Goal: Entertainment & Leisure: Consume media (video, audio)

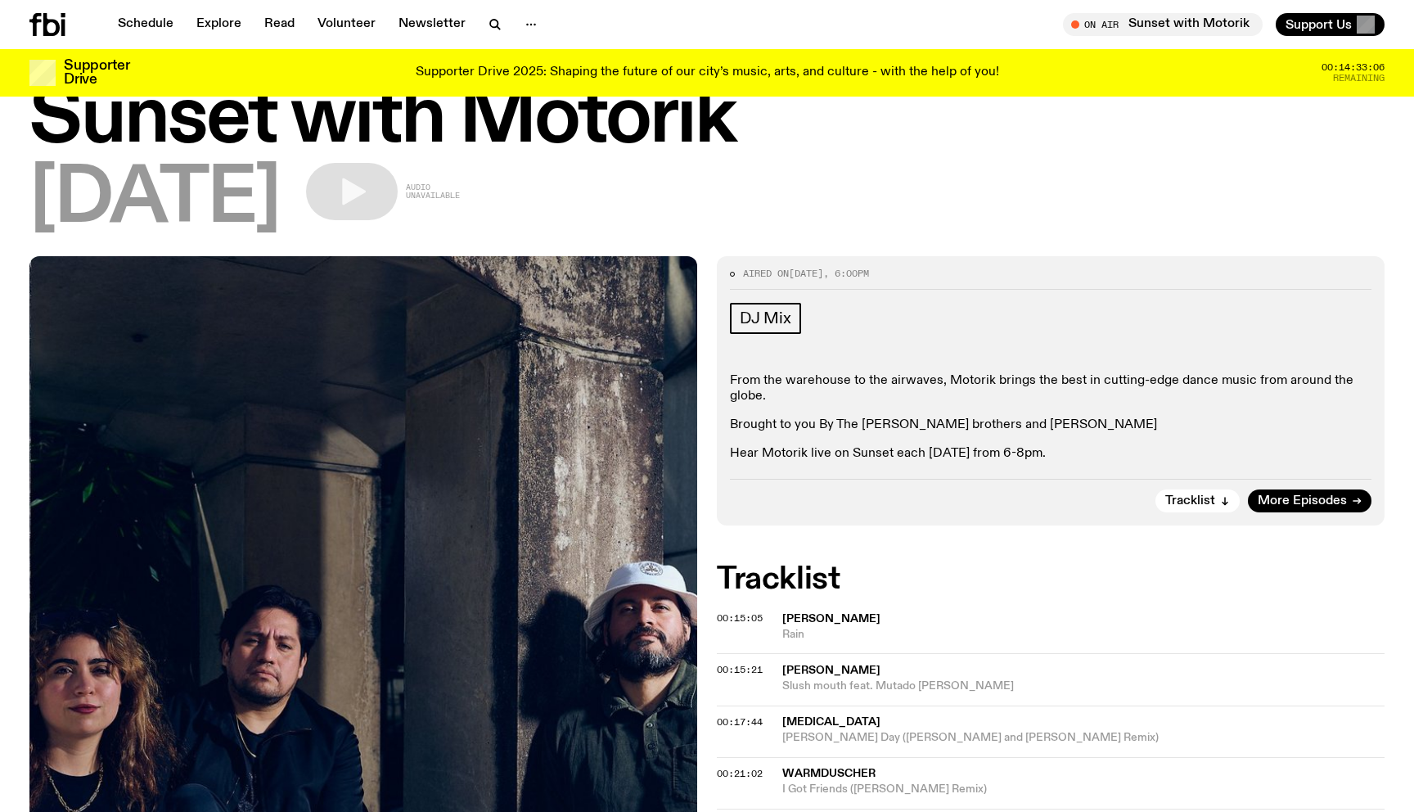
scroll to position [78, 0]
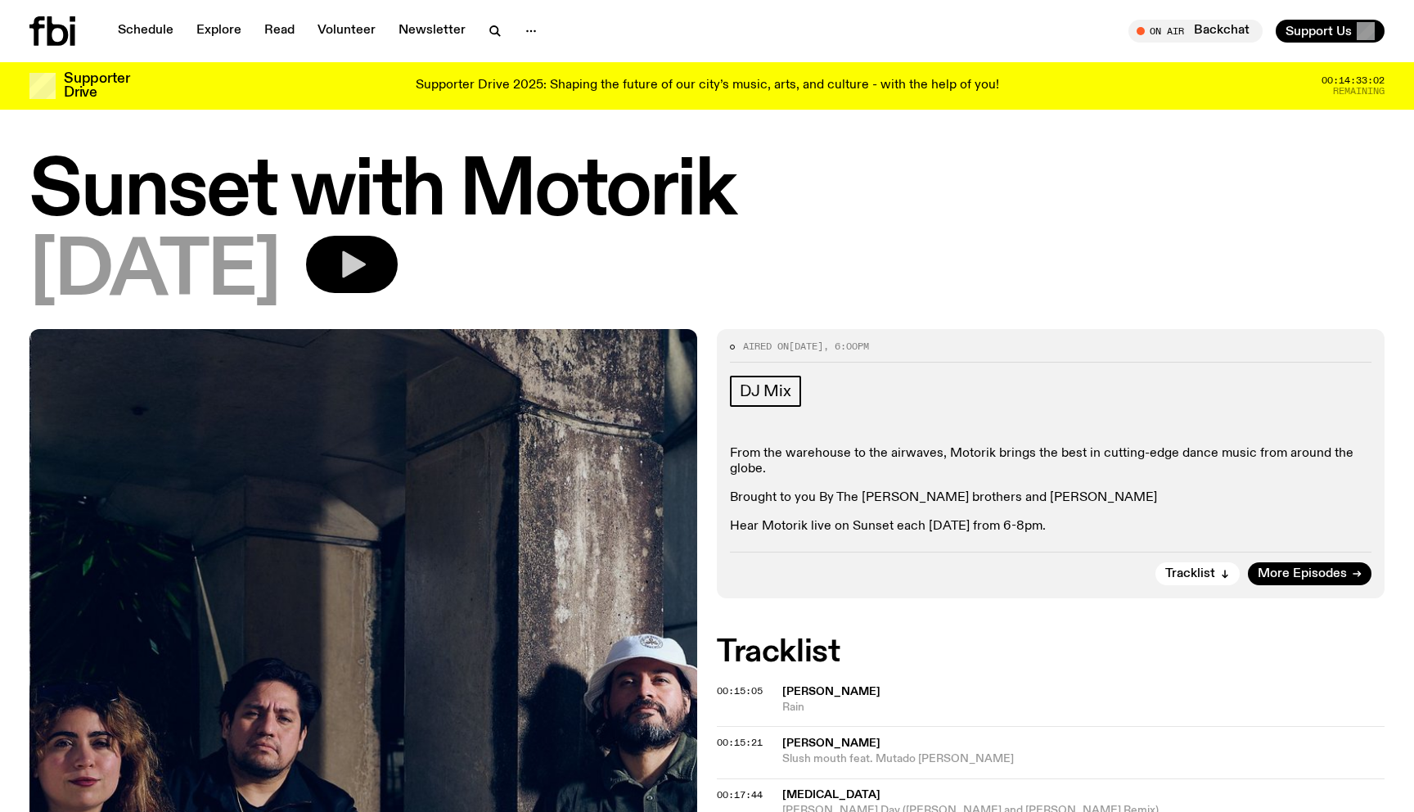
click at [398, 282] on button "button" at bounding box center [352, 264] width 92 height 57
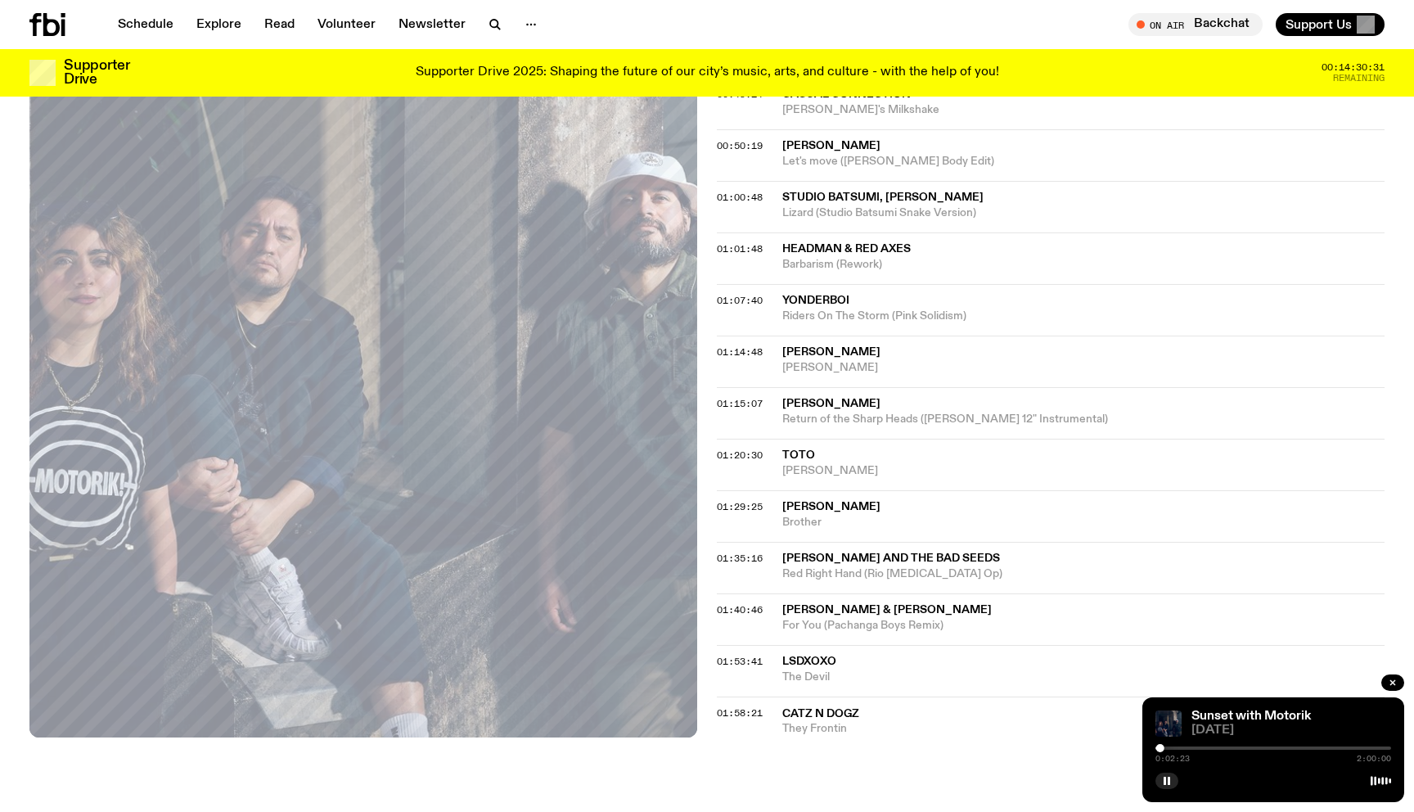
scroll to position [837, 0]
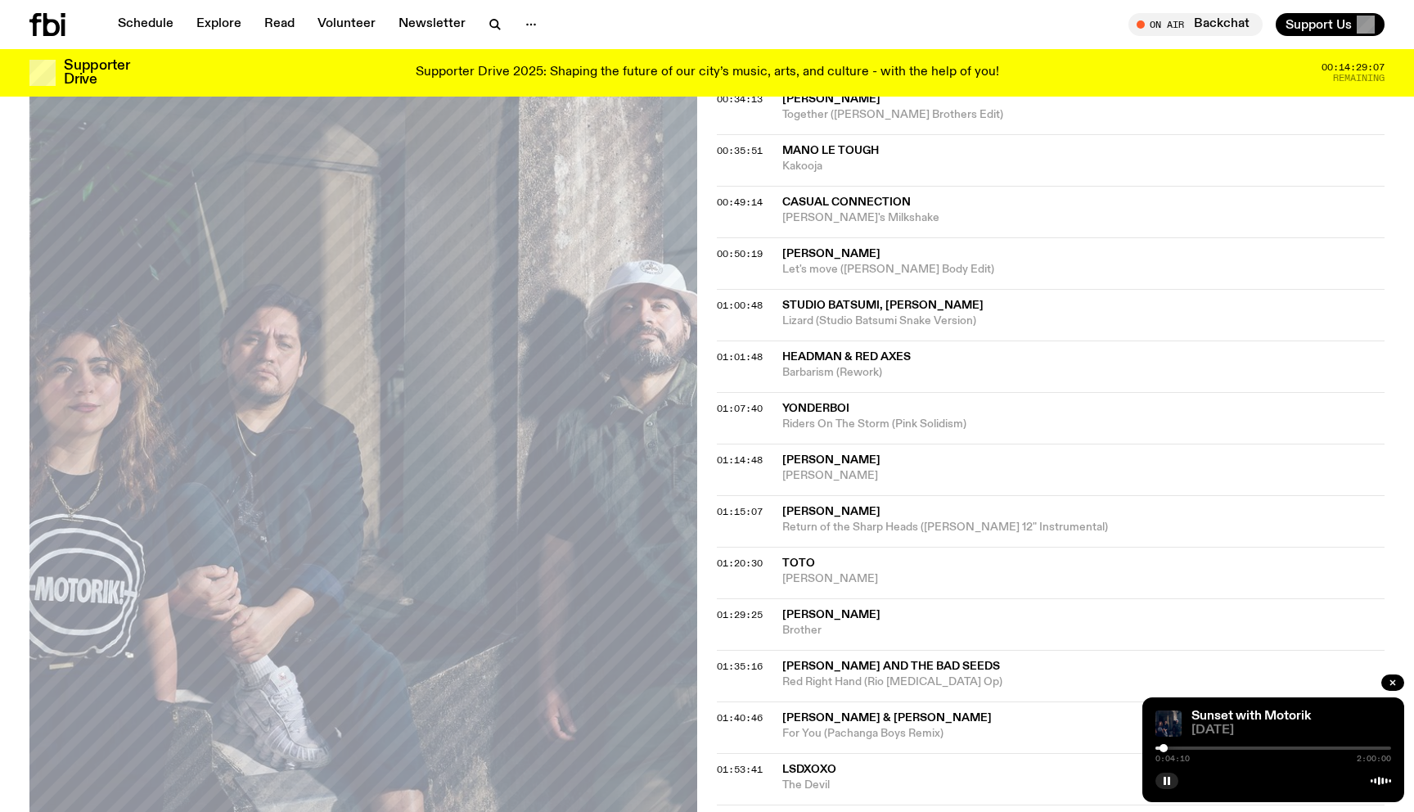
click at [1163, 747] on div at bounding box center [1163, 748] width 8 height 8
click at [1166, 747] on div at bounding box center [1166, 748] width 8 height 8
click at [1167, 749] on div at bounding box center [1167, 748] width 8 height 8
click at [1170, 749] on div at bounding box center [1169, 748] width 8 height 8
click at [1169, 749] on div at bounding box center [1169, 748] width 8 height 8
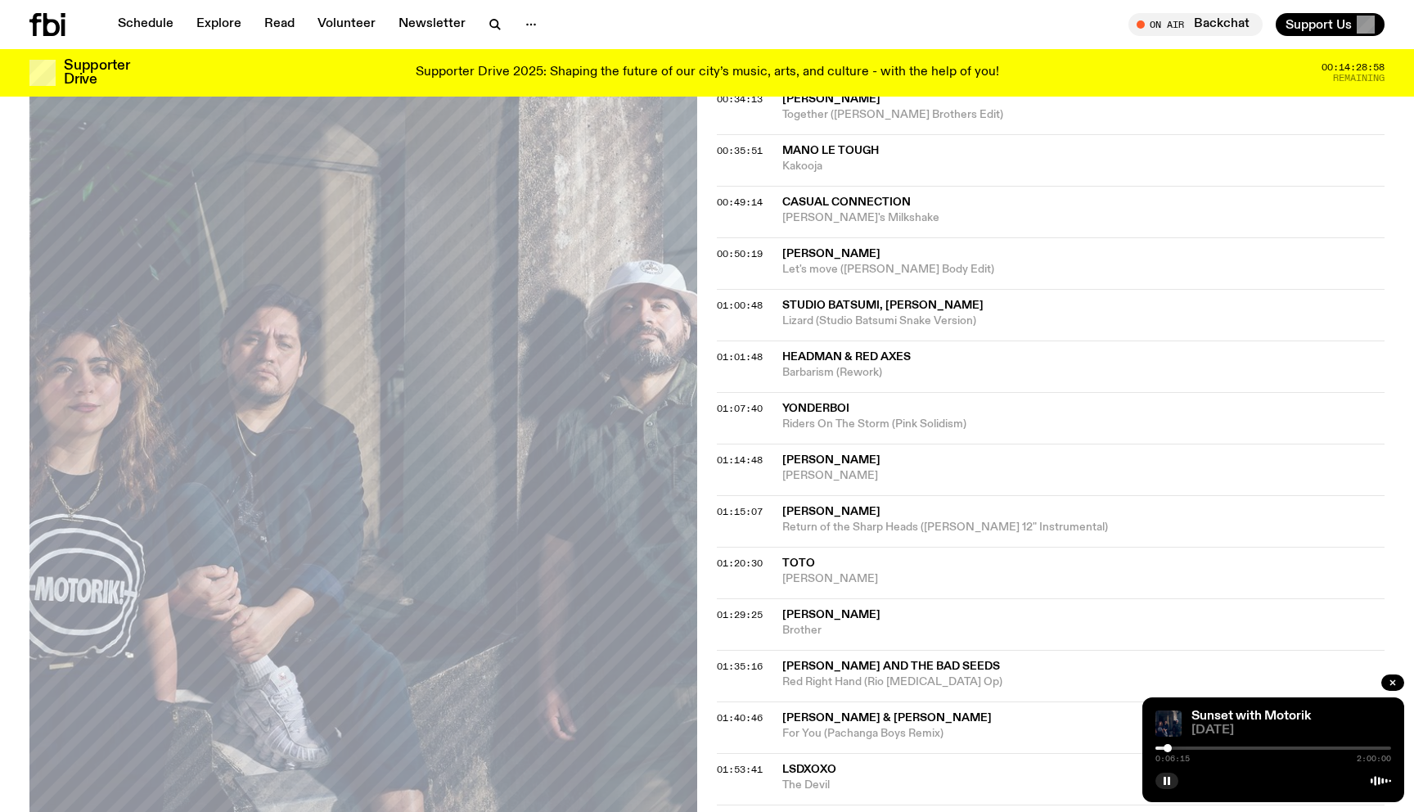
click at [1167, 749] on div at bounding box center [1167, 748] width 8 height 8
click at [1166, 749] on div at bounding box center [1166, 748] width 8 height 8
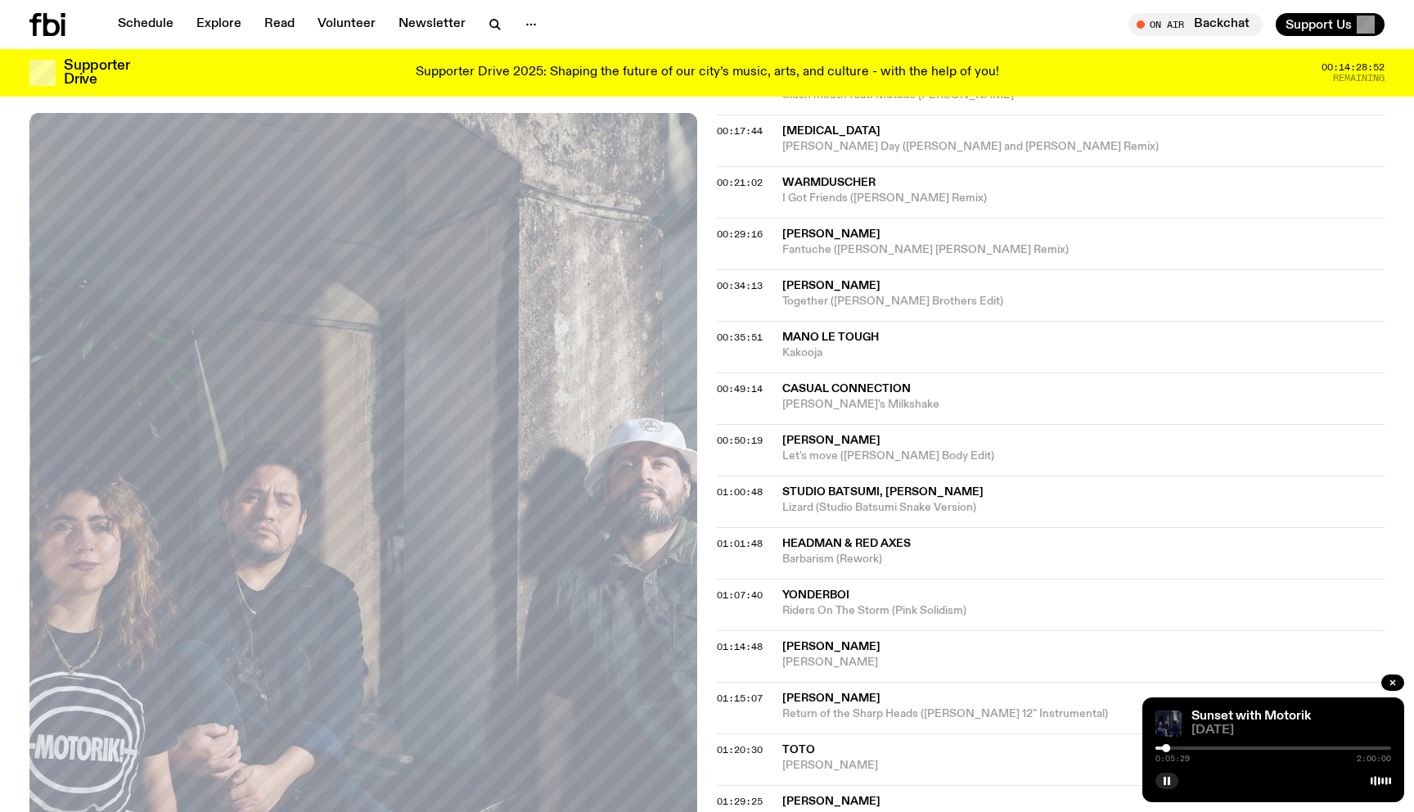
scroll to position [714, 0]
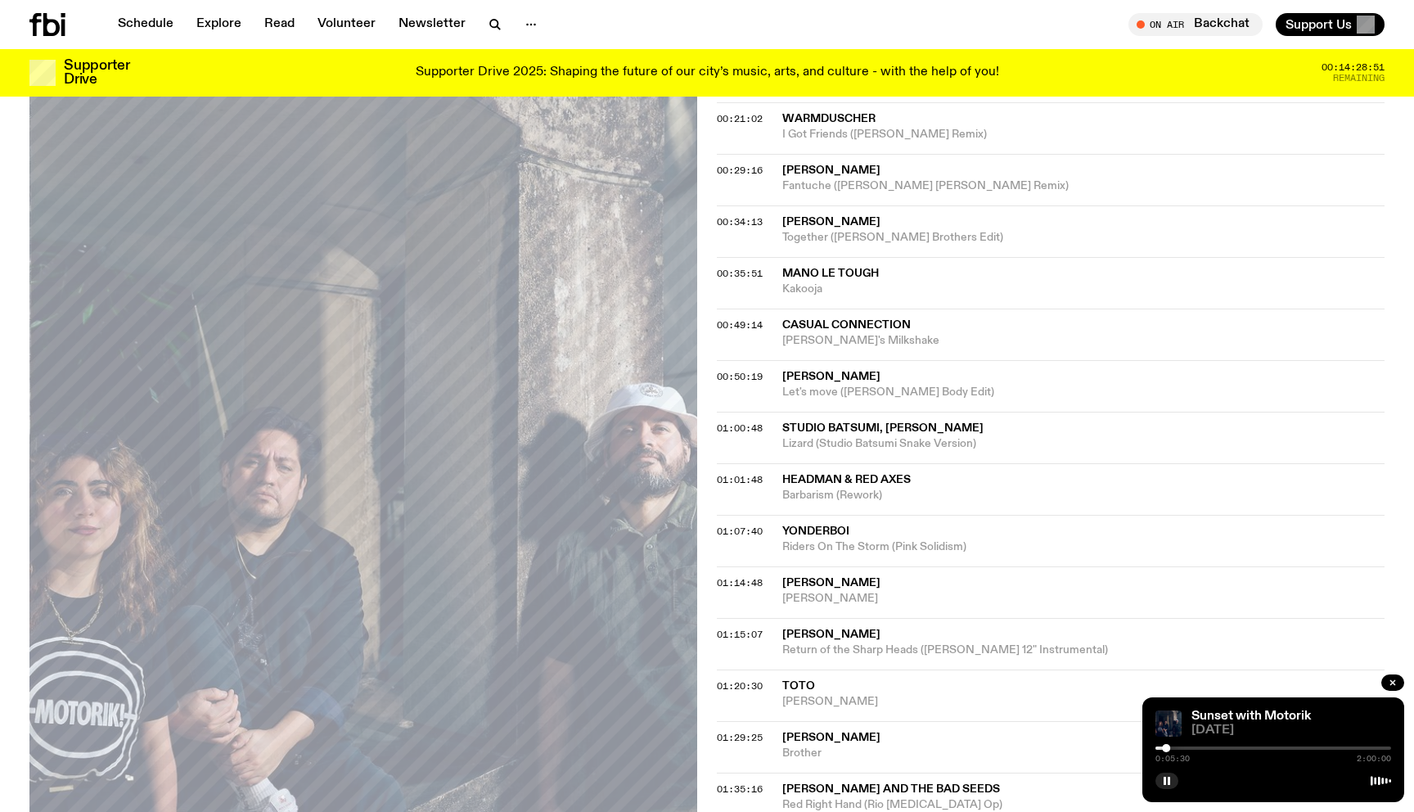
click at [1220, 745] on div "0:05:30 2:00:00" at bounding box center [1273, 753] width 236 height 20
click at [1221, 749] on div "0:05:30 2:00:00" at bounding box center [1273, 753] width 236 height 20
click at [1222, 749] on div at bounding box center [1273, 747] width 236 height 3
drag, startPoint x: 1232, startPoint y: 747, endPoint x: 1252, endPoint y: 747, distance: 19.6
click at [1252, 747] on div at bounding box center [1273, 747] width 236 height 3
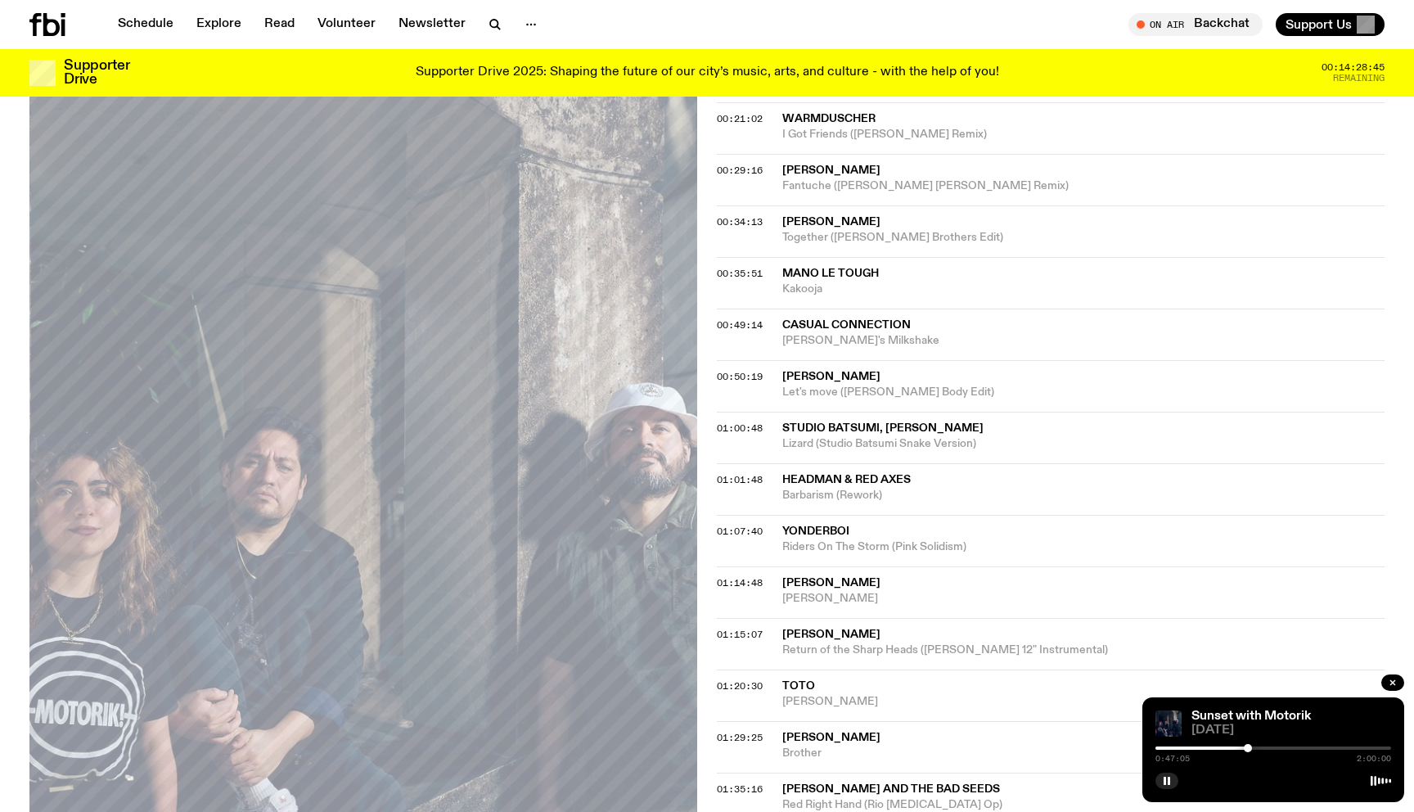
click at [1248, 747] on div at bounding box center [1248, 748] width 8 height 8
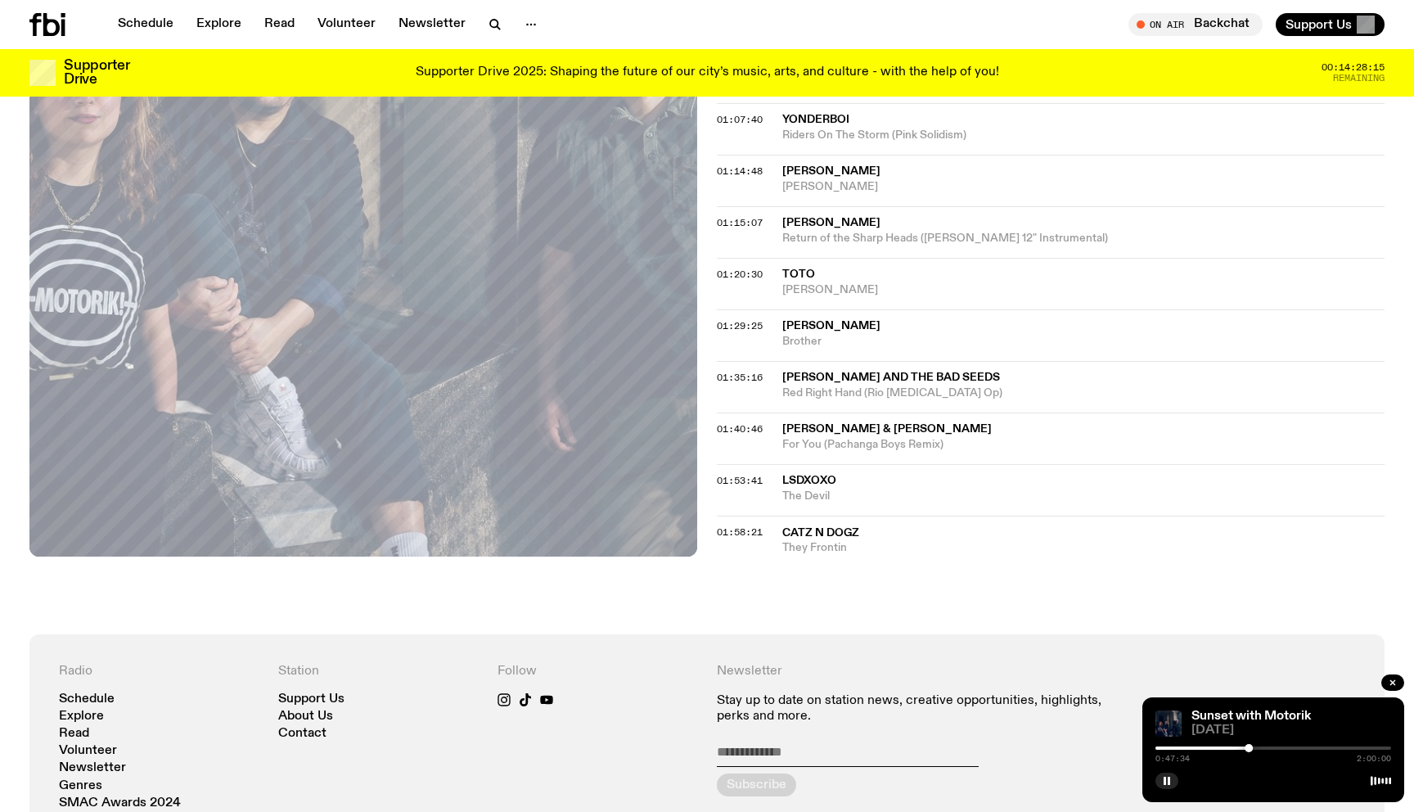
scroll to position [1131, 0]
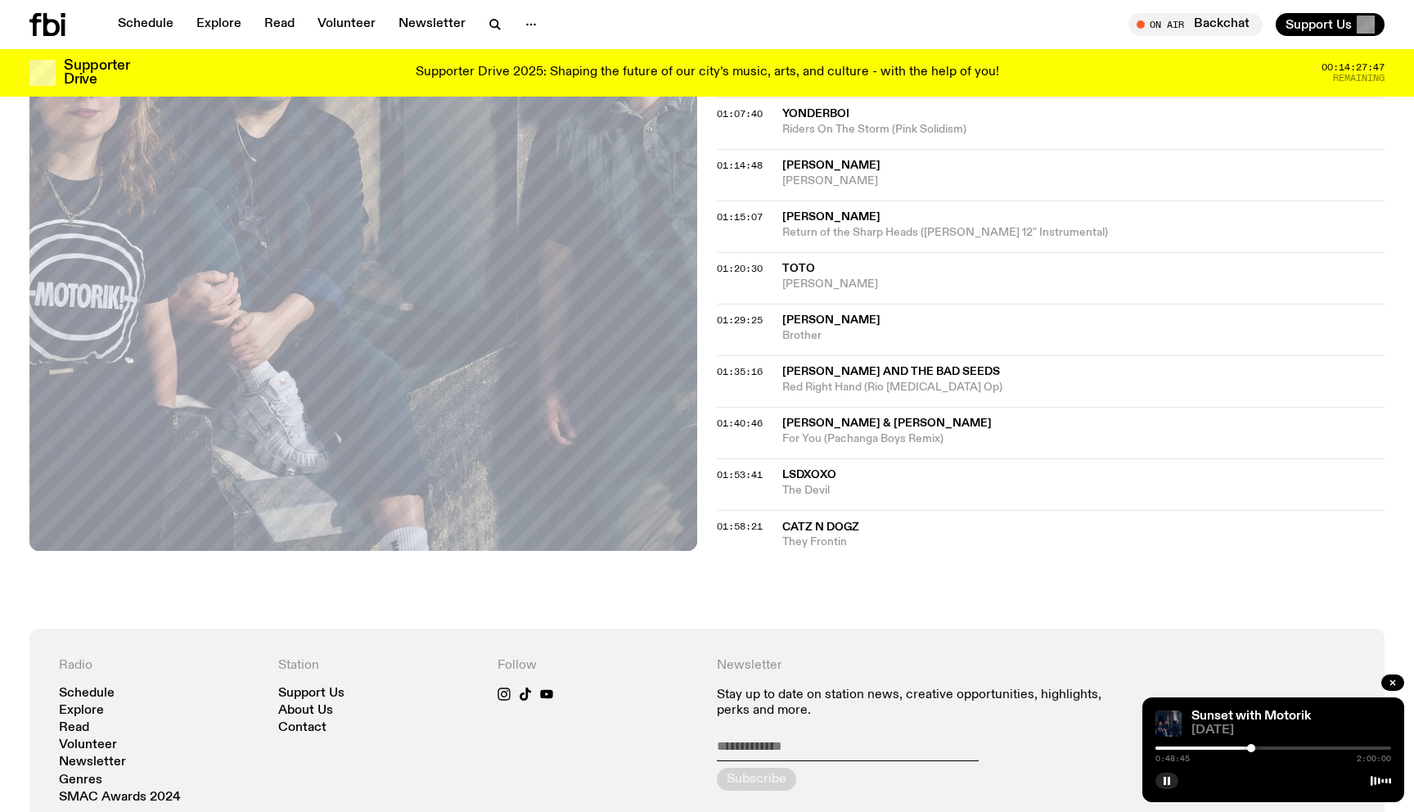
click at [1251, 750] on div at bounding box center [1251, 748] width 8 height 8
click at [1254, 750] on div at bounding box center [1253, 748] width 8 height 8
click at [1255, 750] on div at bounding box center [1255, 748] width 8 height 8
click at [1257, 750] on div at bounding box center [1257, 748] width 8 height 8
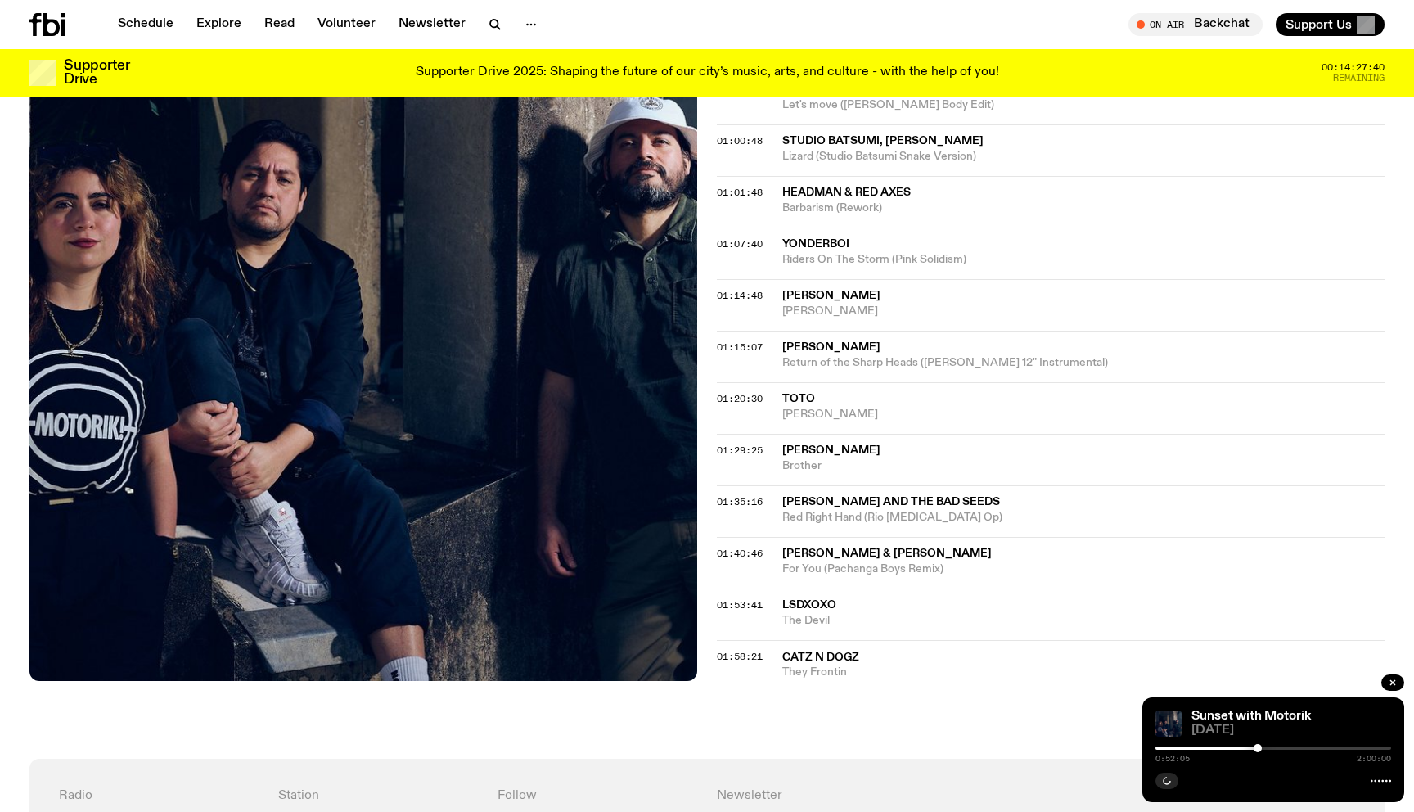
scroll to position [913, 0]
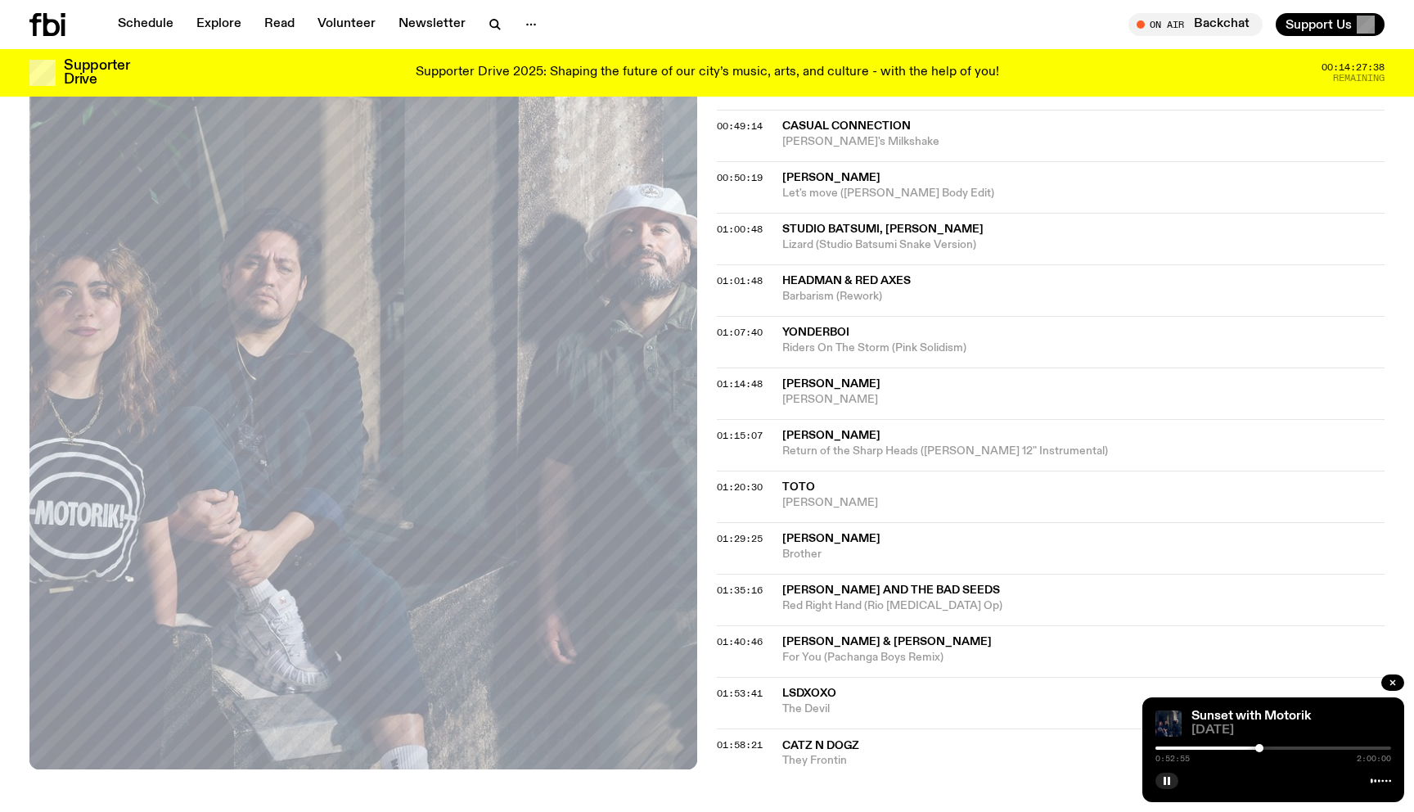
click at [1260, 749] on div at bounding box center [1259, 748] width 8 height 8
click at [1263, 749] on div at bounding box center [1261, 748] width 8 height 8
click at [1264, 749] on div at bounding box center [1264, 748] width 8 height 8
click at [1265, 749] on div at bounding box center [1264, 748] width 8 height 8
click at [1266, 749] on div at bounding box center [1266, 748] width 8 height 8
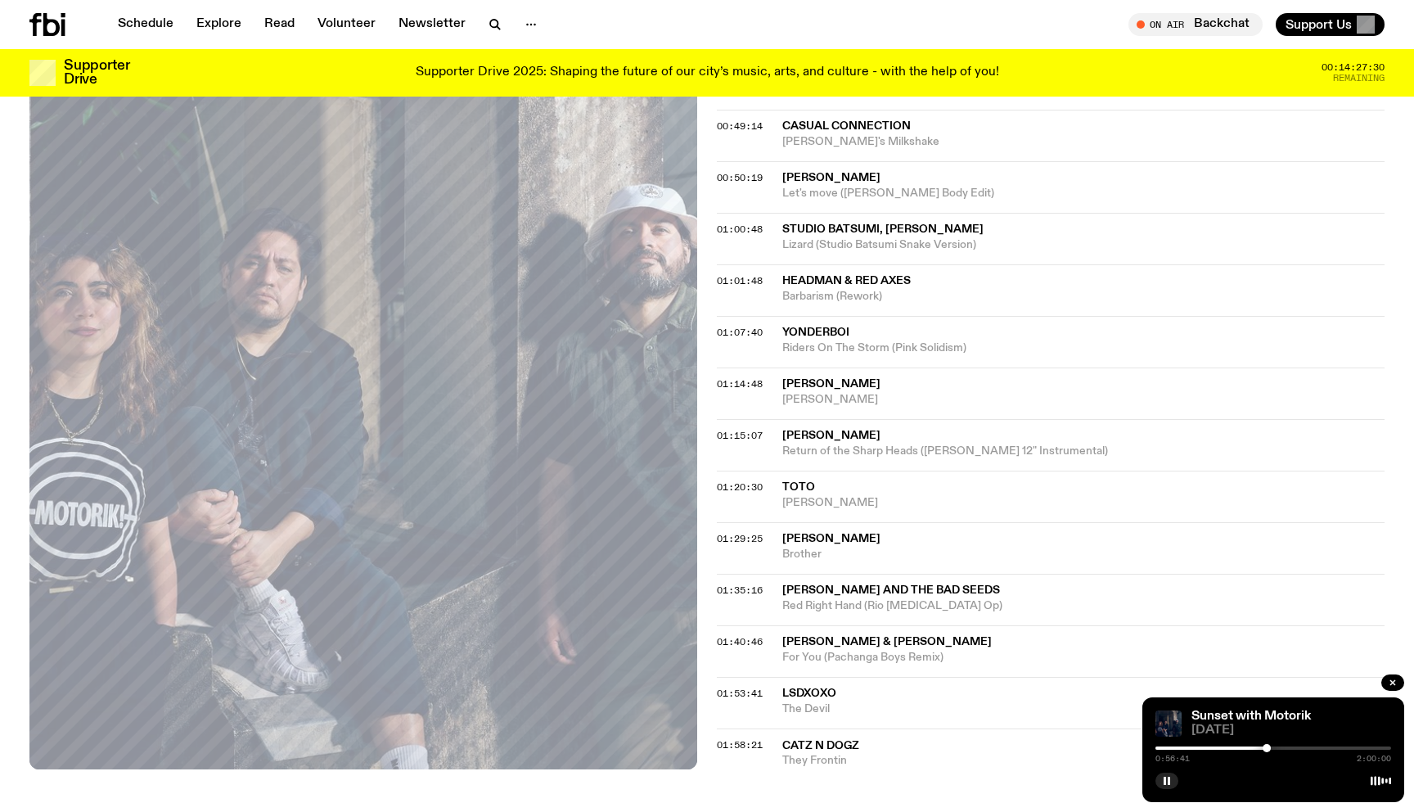
click at [1262, 748] on div at bounding box center [1149, 747] width 236 height 3
click at [1258, 749] on div at bounding box center [1261, 748] width 8 height 8
click at [1258, 749] on div at bounding box center [1258, 748] width 8 height 8
click at [1257, 749] on div at bounding box center [1257, 748] width 8 height 8
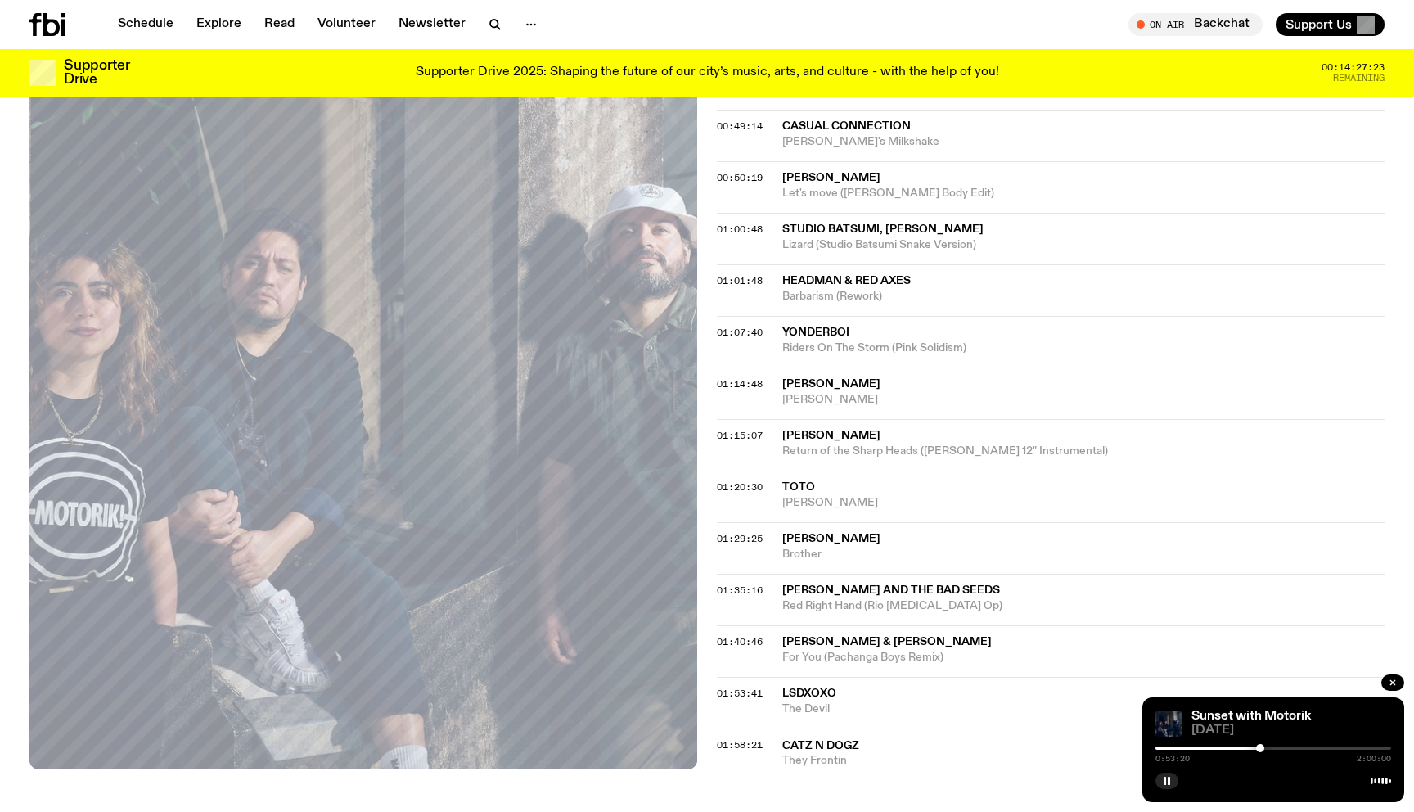
click at [1264, 749] on div at bounding box center [1260, 748] width 8 height 8
click at [1266, 749] on div at bounding box center [1265, 748] width 8 height 8
click at [1268, 749] on div at bounding box center [1266, 748] width 8 height 8
click at [1269, 749] on div at bounding box center [1268, 748] width 8 height 8
click at [1271, 749] on div at bounding box center [1269, 748] width 8 height 8
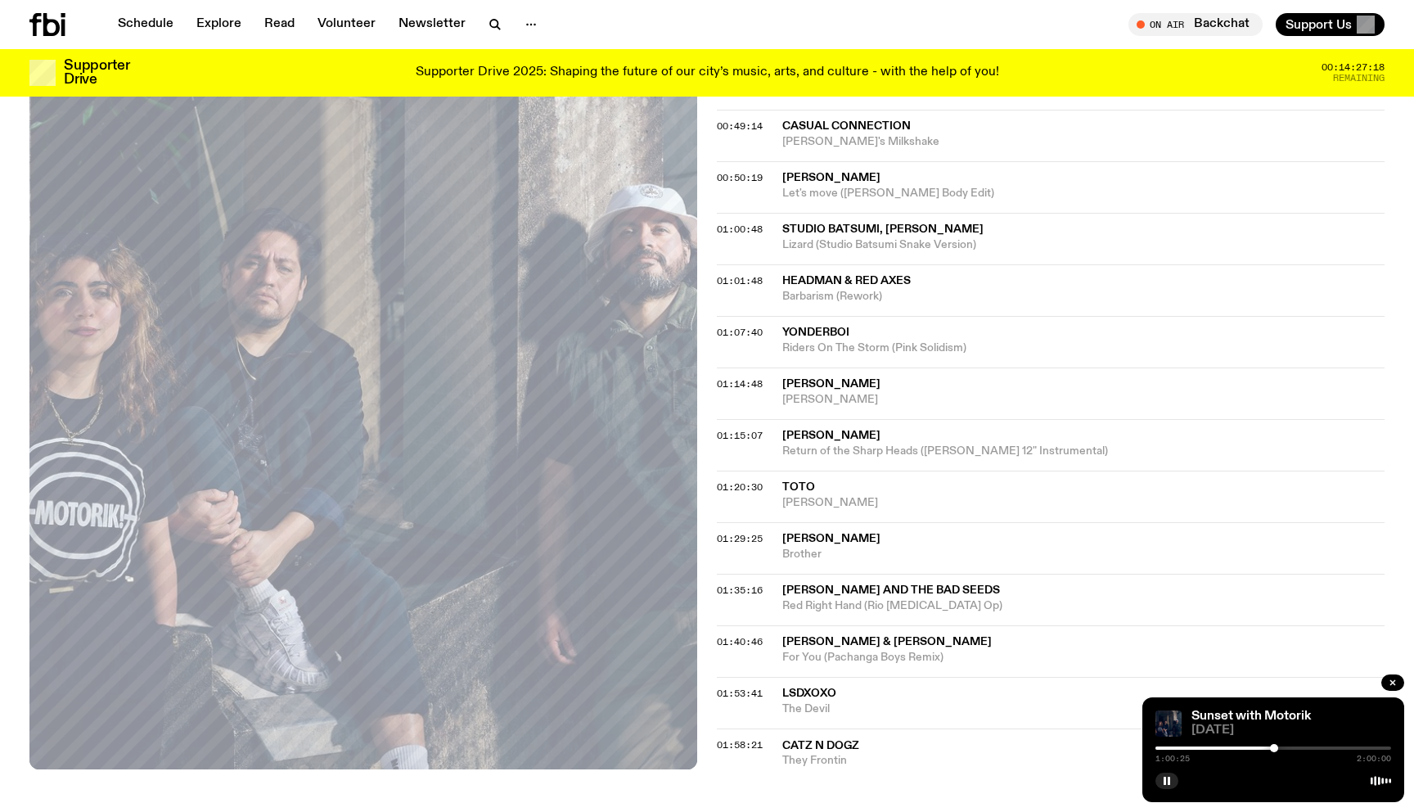
click at [1274, 749] on div at bounding box center [1274, 748] width 8 height 8
click at [1275, 749] on div at bounding box center [1274, 748] width 8 height 8
click at [1277, 749] on div at bounding box center [1277, 748] width 8 height 8
click at [1279, 749] on div at bounding box center [1278, 748] width 8 height 8
click at [1283, 749] on div at bounding box center [1283, 748] width 8 height 8
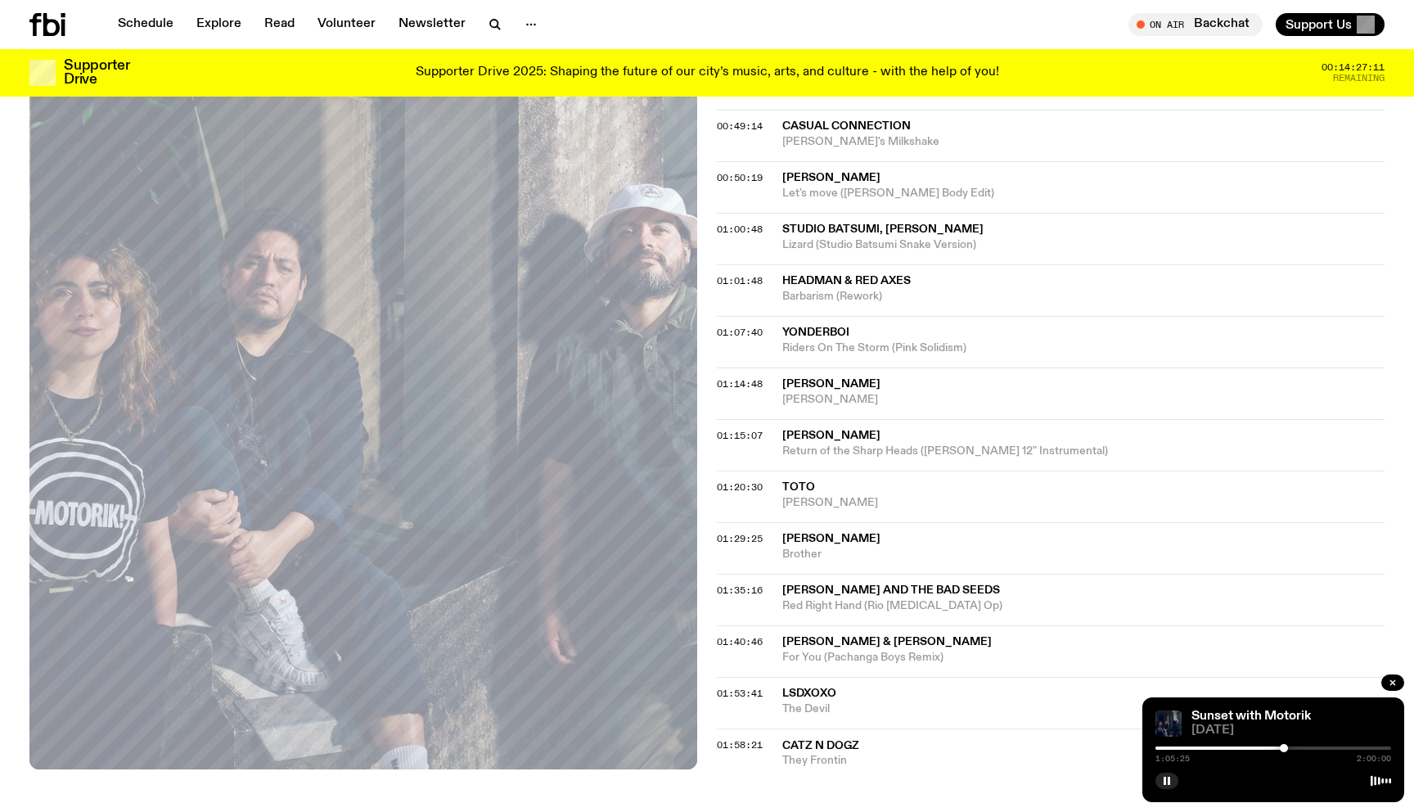
click at [1286, 747] on div at bounding box center [1284, 748] width 8 height 8
click at [1287, 747] on div at bounding box center [1287, 748] width 8 height 8
click at [1289, 747] on div at bounding box center [1288, 748] width 8 height 8
click at [1295, 747] on div at bounding box center [1295, 748] width 8 height 8
click at [1294, 747] on div at bounding box center [1294, 748] width 8 height 8
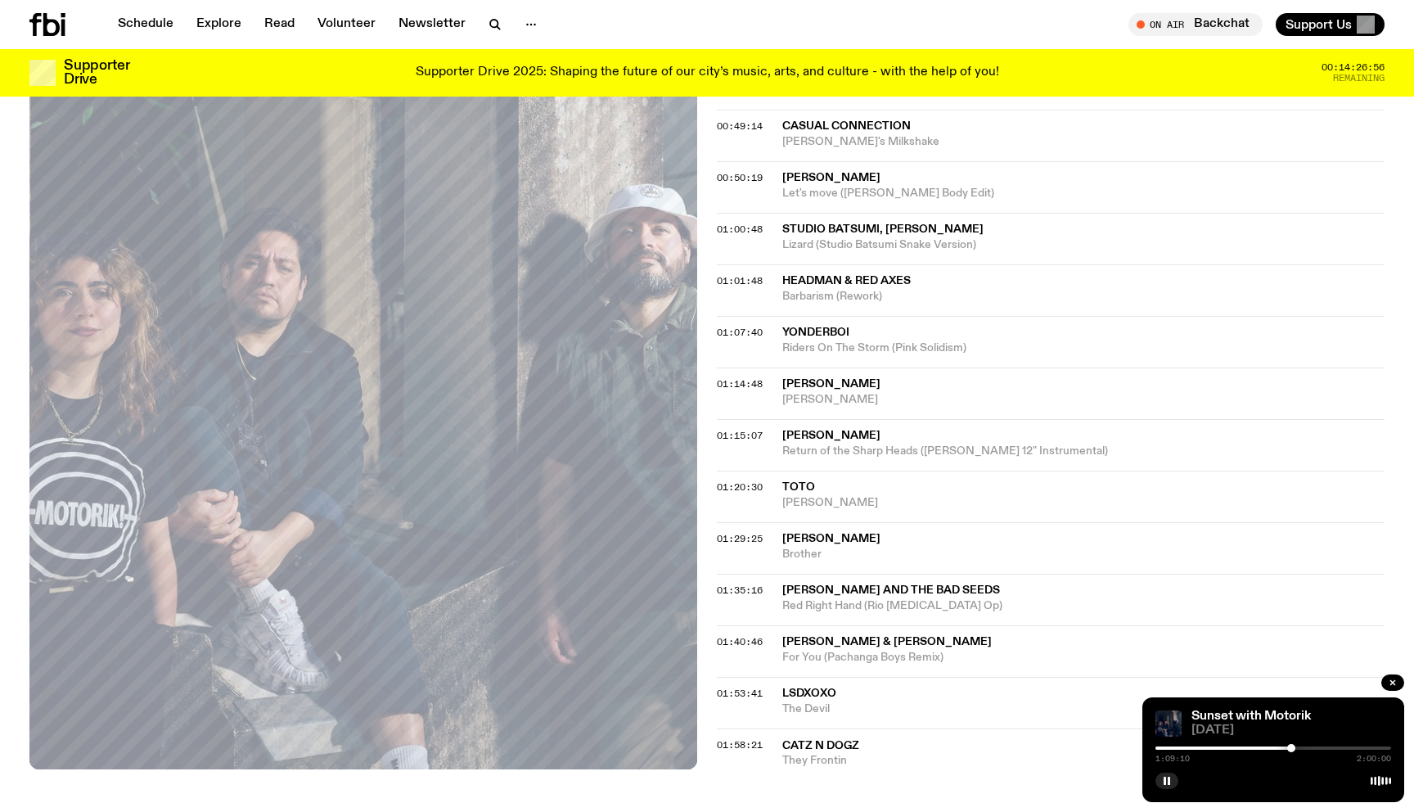
click at [1291, 747] on div at bounding box center [1291, 748] width 8 height 8
click at [1289, 747] on div at bounding box center [1288, 748] width 8 height 8
click at [1287, 747] on div at bounding box center [1288, 748] width 8 height 8
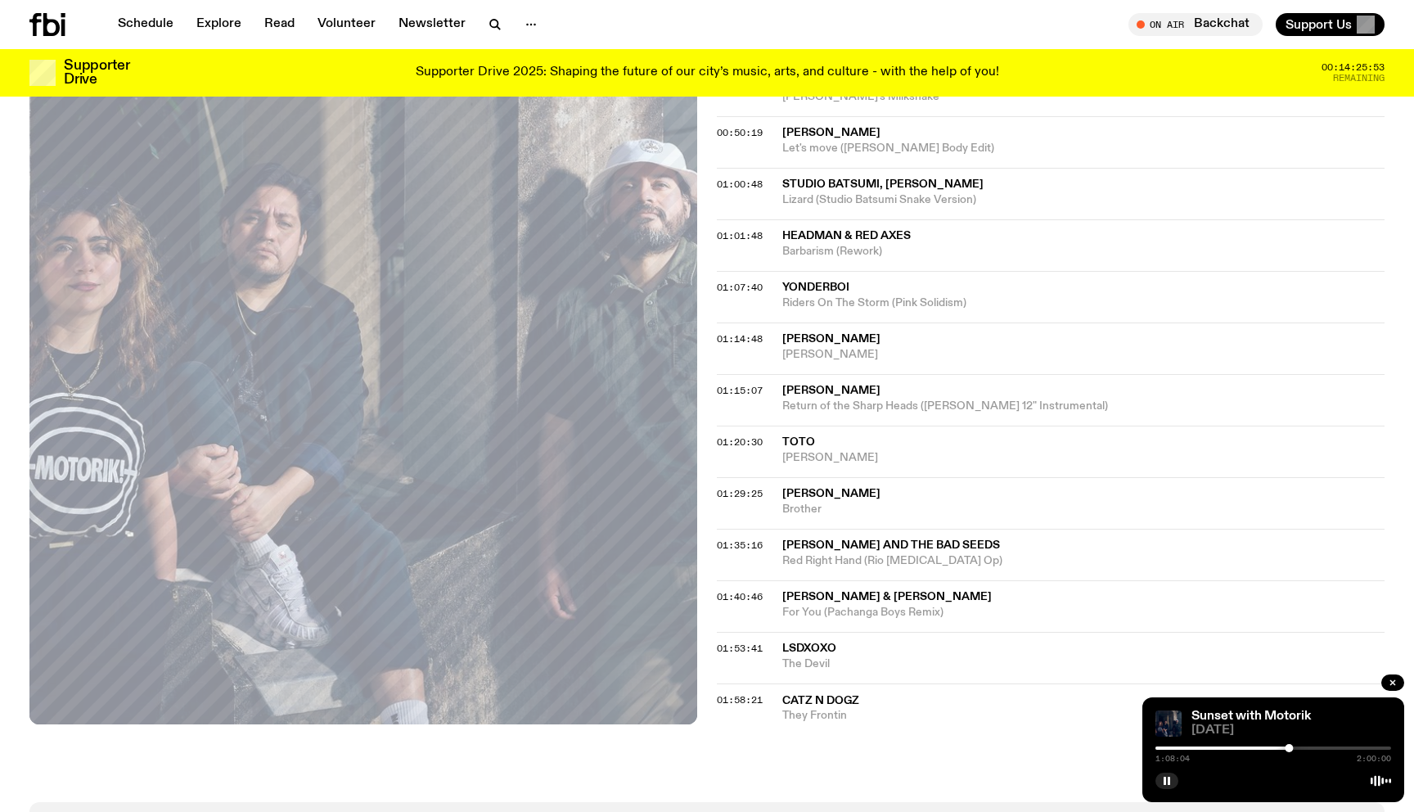
scroll to position [941, 0]
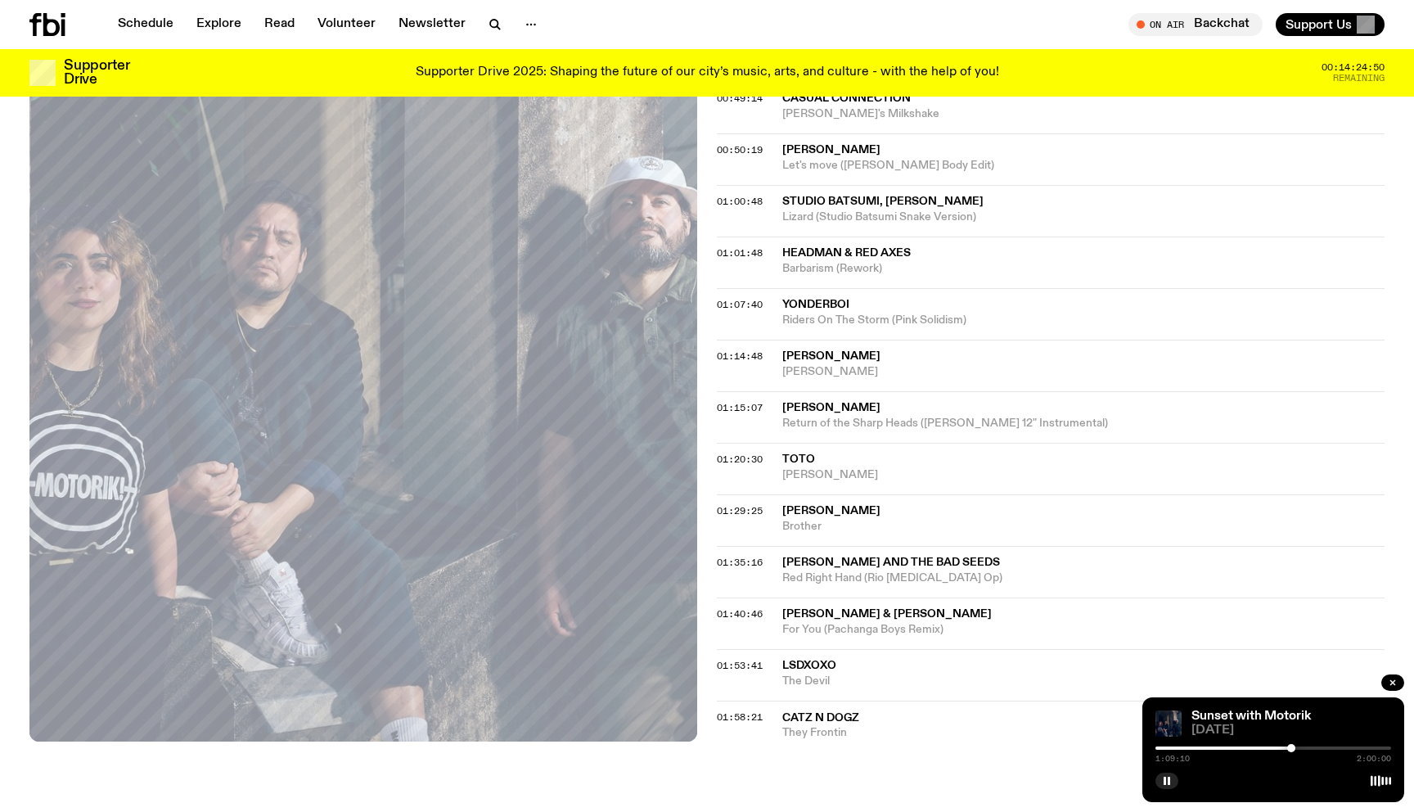
click at [1291, 749] on div at bounding box center [1291, 748] width 8 height 8
click at [1292, 749] on div at bounding box center [1291, 748] width 8 height 8
click at [1292, 749] on div at bounding box center [1292, 748] width 8 height 8
click at [1293, 749] on div at bounding box center [1293, 748] width 8 height 8
click at [1299, 746] on div at bounding box center [1273, 747] width 236 height 3
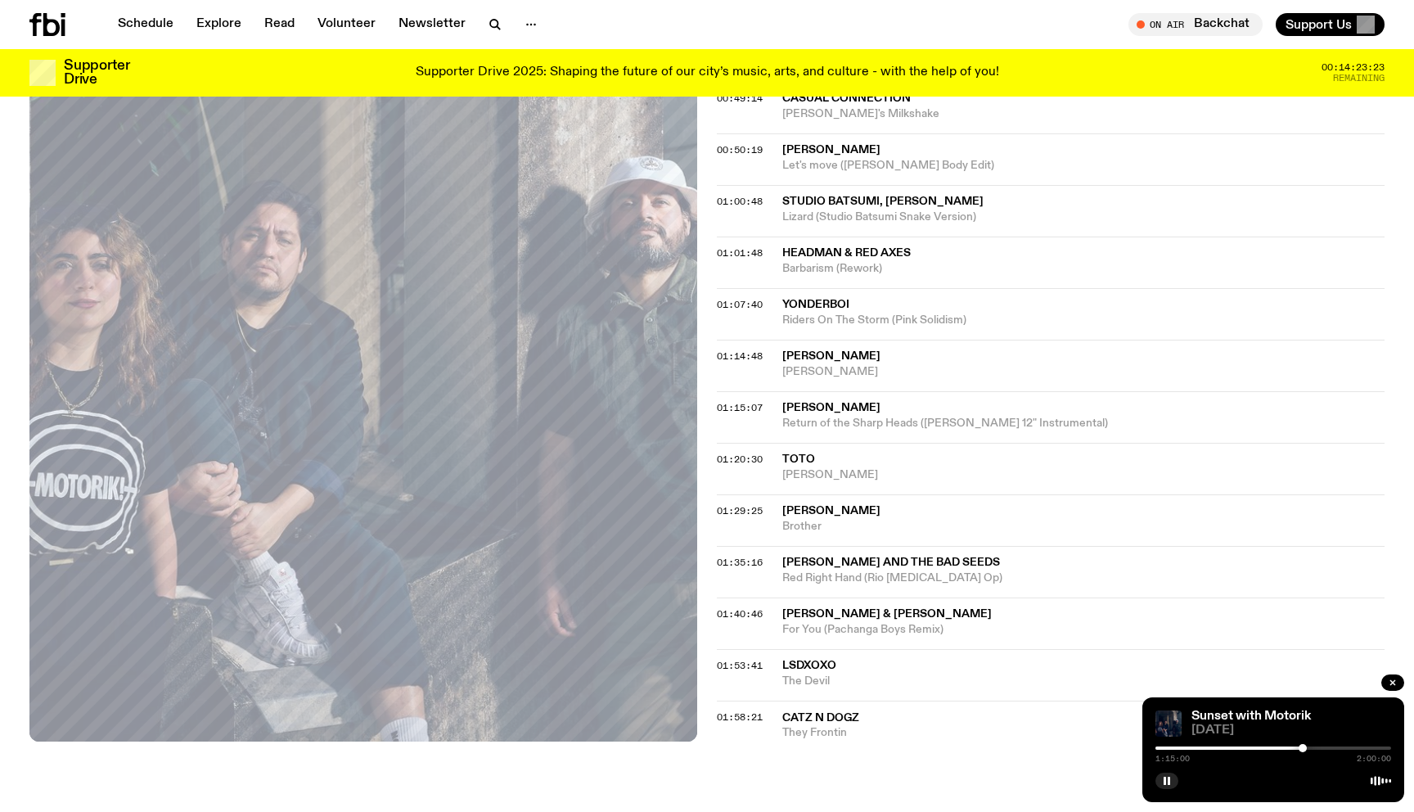
click at [1302, 747] on div at bounding box center [1302, 748] width 8 height 8
click at [1301, 747] on div at bounding box center [1301, 748] width 8 height 8
click at [1302, 747] on div at bounding box center [1302, 748] width 8 height 8
click at [1303, 747] on div at bounding box center [1303, 748] width 8 height 8
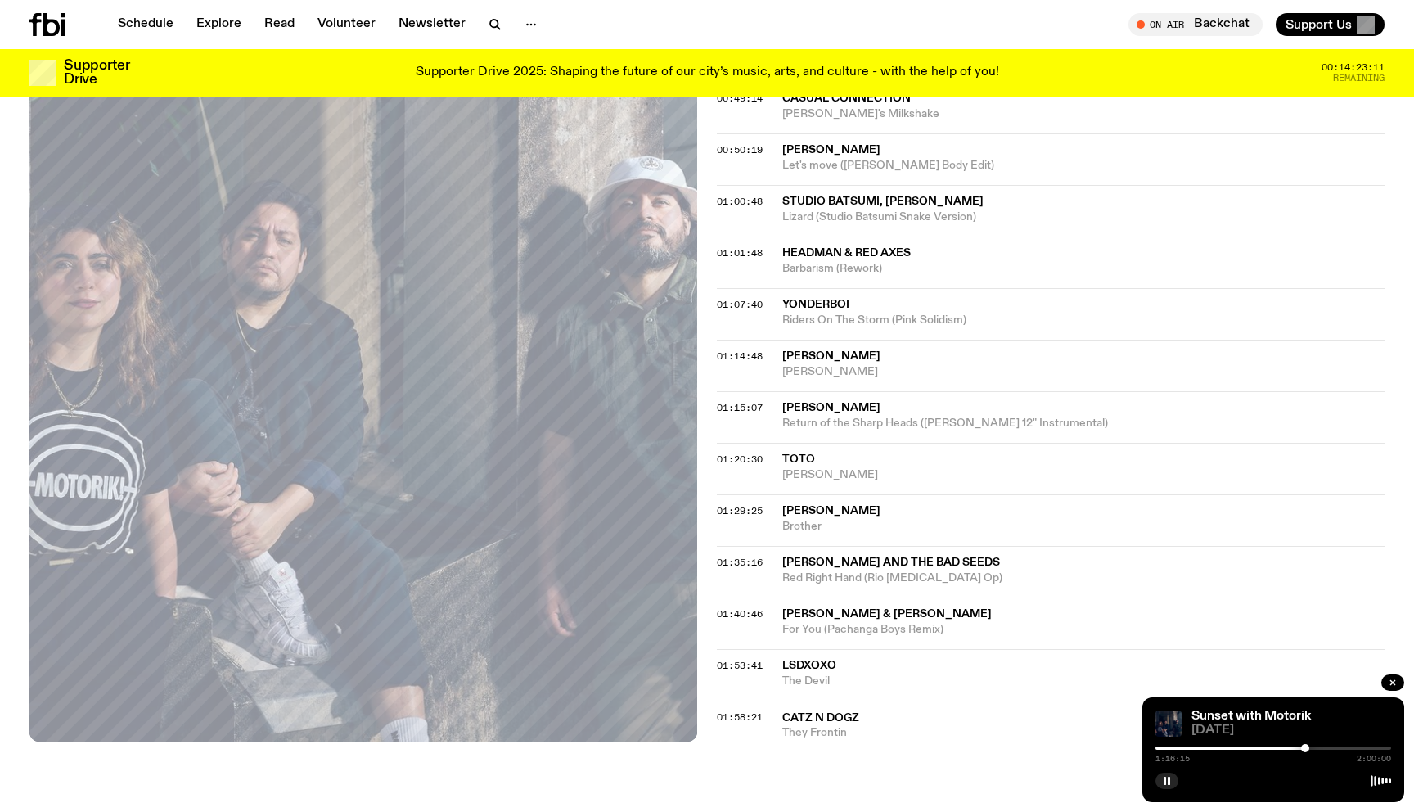
click at [1305, 748] on div at bounding box center [1305, 748] width 8 height 8
click at [1306, 748] on div at bounding box center [1305, 748] width 8 height 8
click at [1307, 747] on div at bounding box center [1306, 748] width 8 height 8
click at [1308, 746] on div at bounding box center [1308, 748] width 8 height 8
click at [1309, 746] on div at bounding box center [1309, 748] width 8 height 8
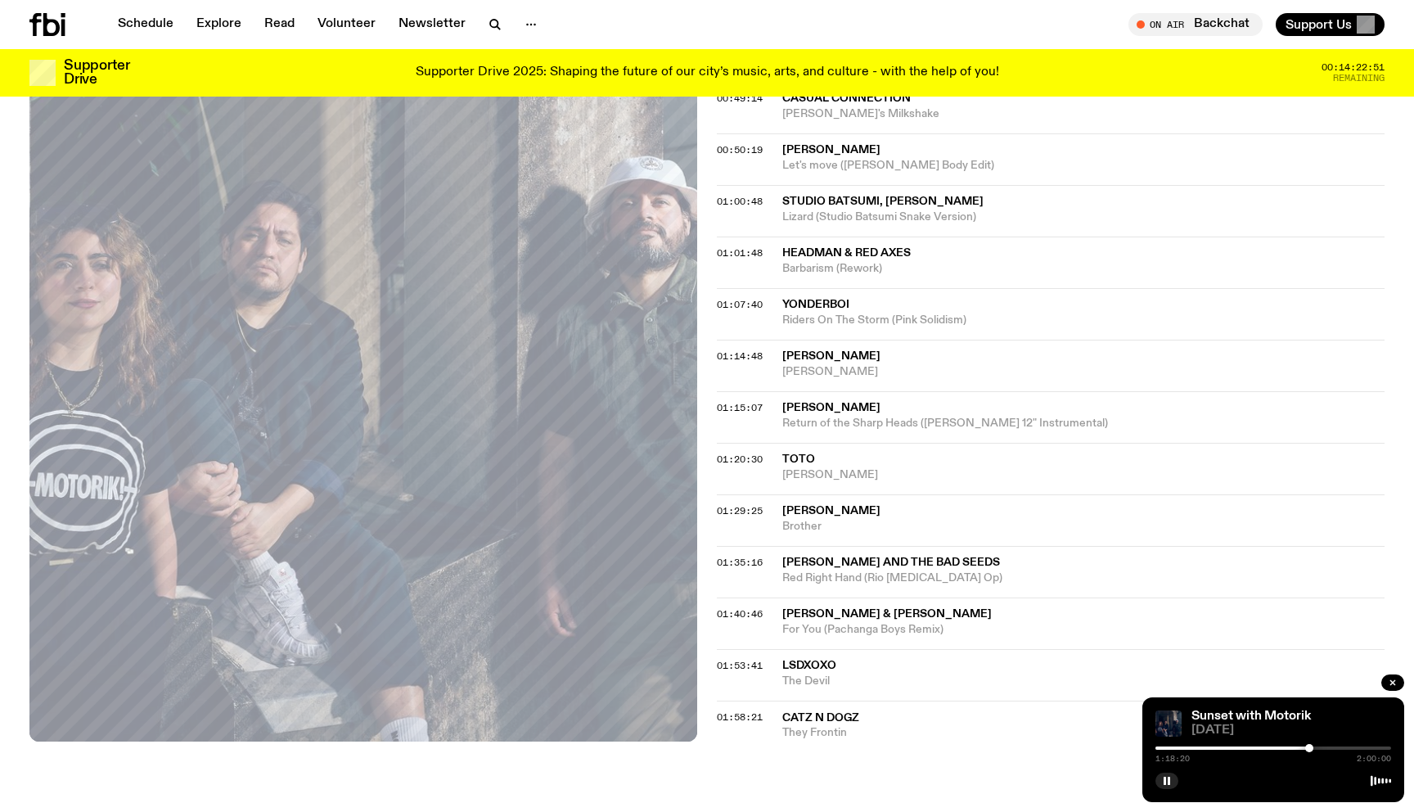
click at [1310, 746] on div at bounding box center [1309, 748] width 8 height 8
click at [1311, 746] on div at bounding box center [1310, 748] width 8 height 8
click at [1312, 746] on div at bounding box center [1312, 748] width 8 height 8
click at [1313, 746] on div at bounding box center [1312, 748] width 8 height 8
click at [1314, 746] on div at bounding box center [1313, 748] width 8 height 8
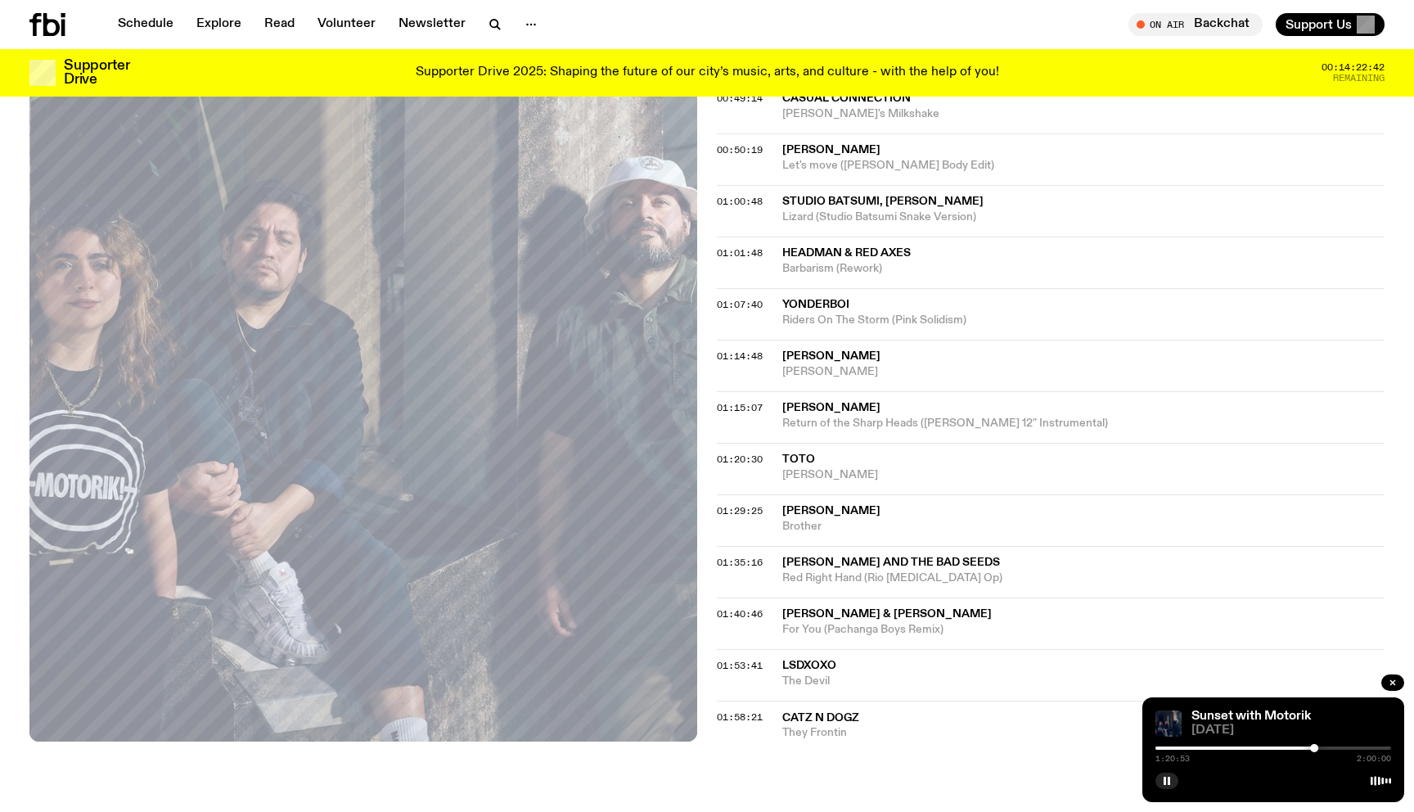
click at [1315, 746] on div at bounding box center [1314, 748] width 8 height 8
click at [1313, 748] on div at bounding box center [1313, 748] width 8 height 8
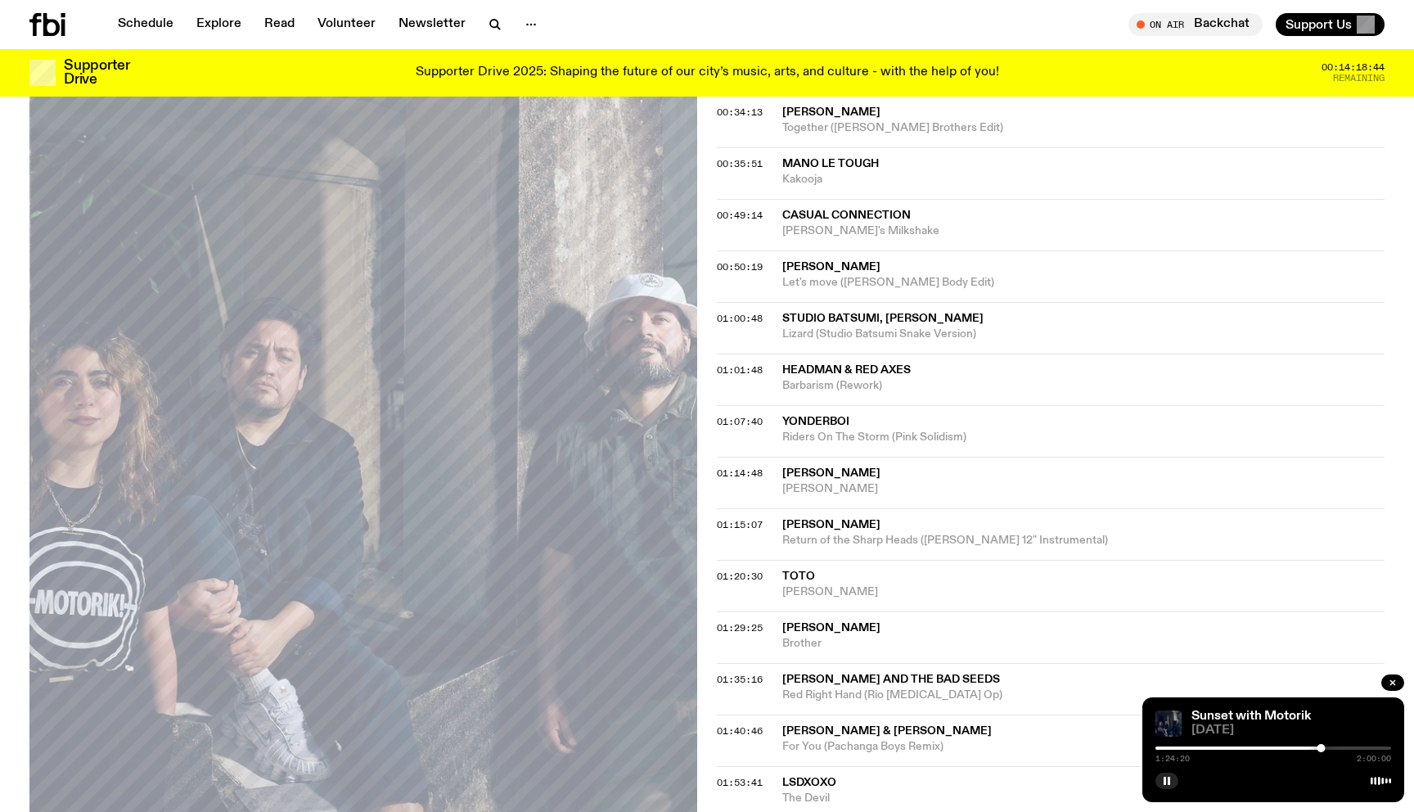
scroll to position [818, 0]
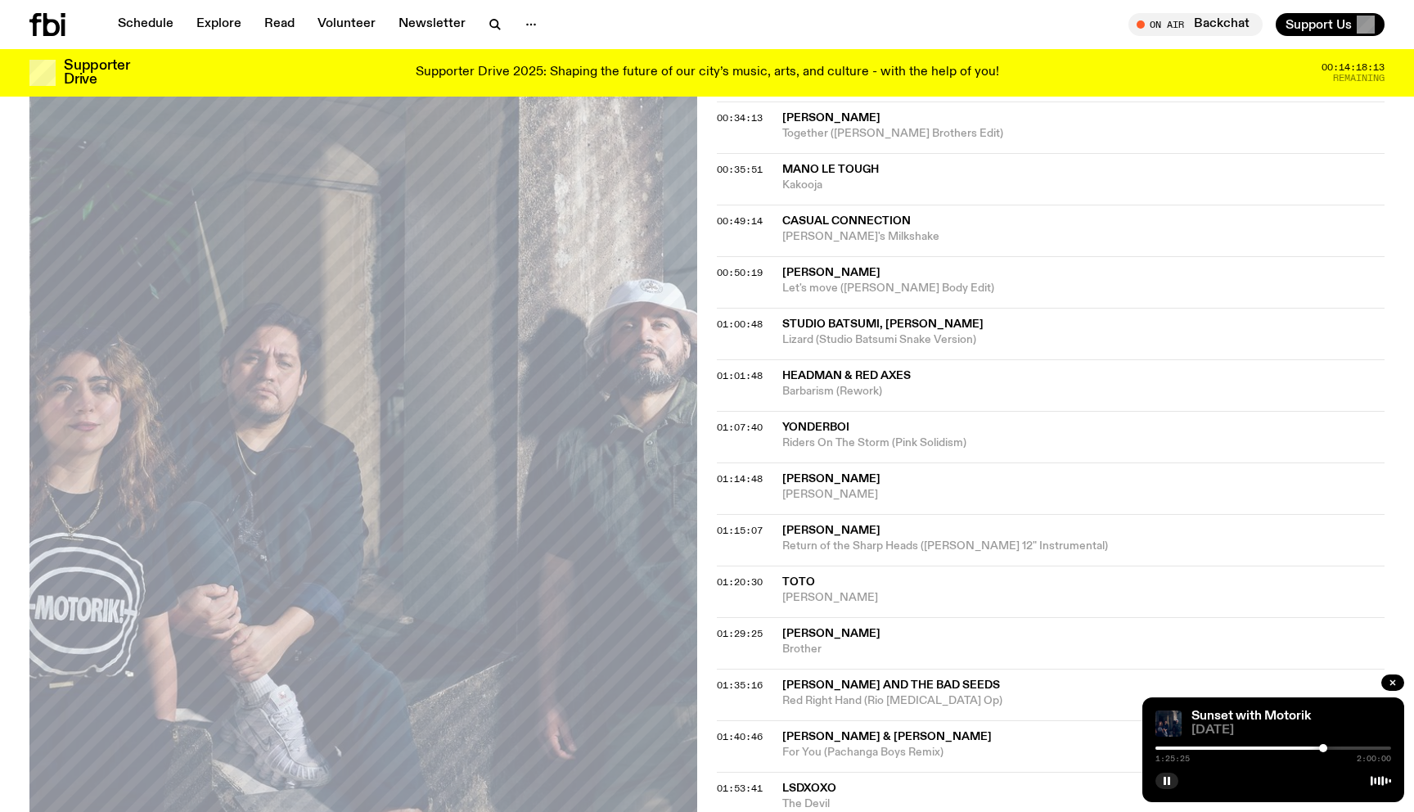
click at [1323, 746] on div at bounding box center [1323, 748] width 8 height 8
click at [1325, 747] on div at bounding box center [1325, 748] width 8 height 8
click at [1327, 746] on div at bounding box center [1325, 748] width 8 height 8
click at [1328, 746] on div at bounding box center [1328, 748] width 8 height 8
click at [1332, 747] on div at bounding box center [1332, 748] width 8 height 8
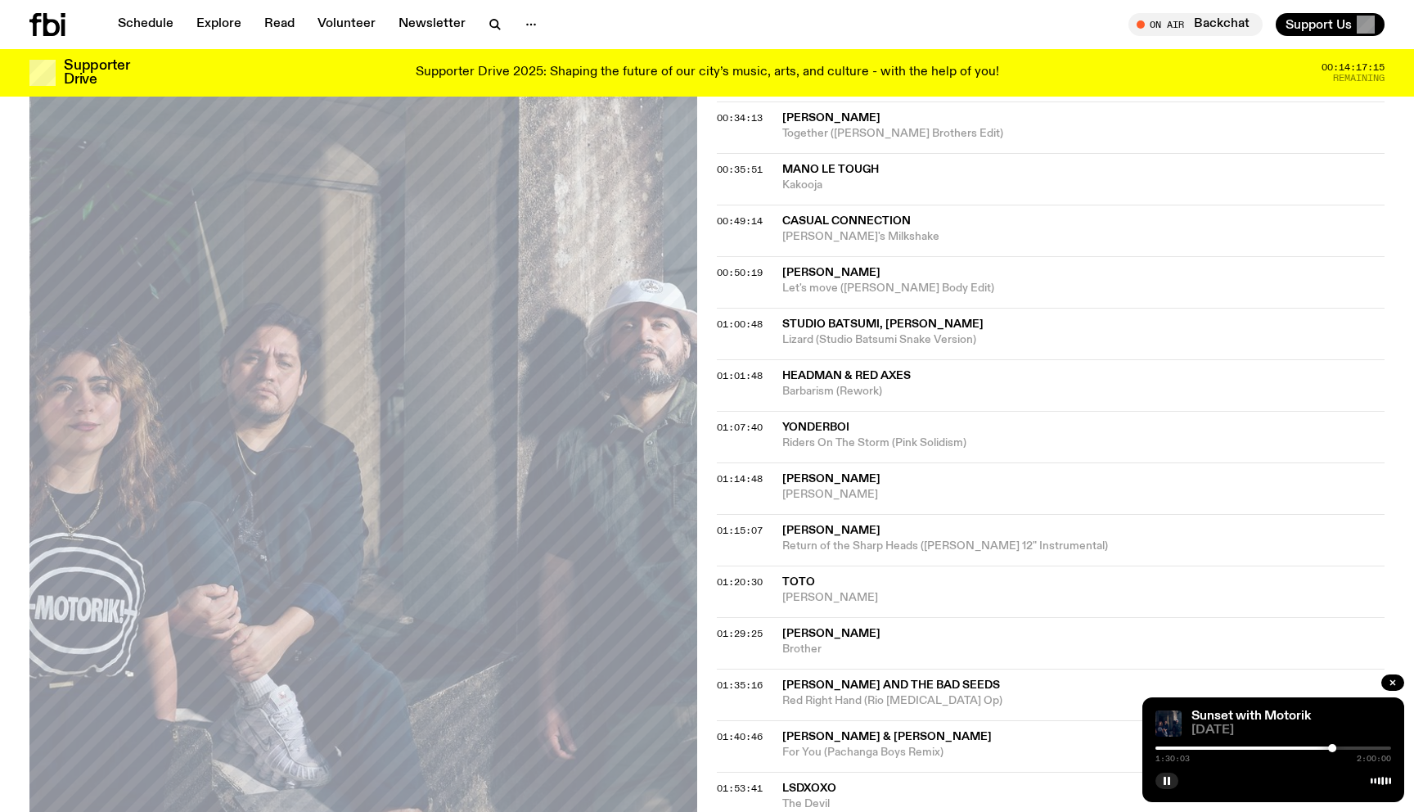
click at [1334, 747] on div at bounding box center [1332, 748] width 8 height 8
click at [1336, 747] on div at bounding box center [1336, 748] width 8 height 8
click at [1339, 747] on div at bounding box center [1339, 748] width 8 height 8
click at [1341, 747] on div at bounding box center [1339, 748] width 8 height 8
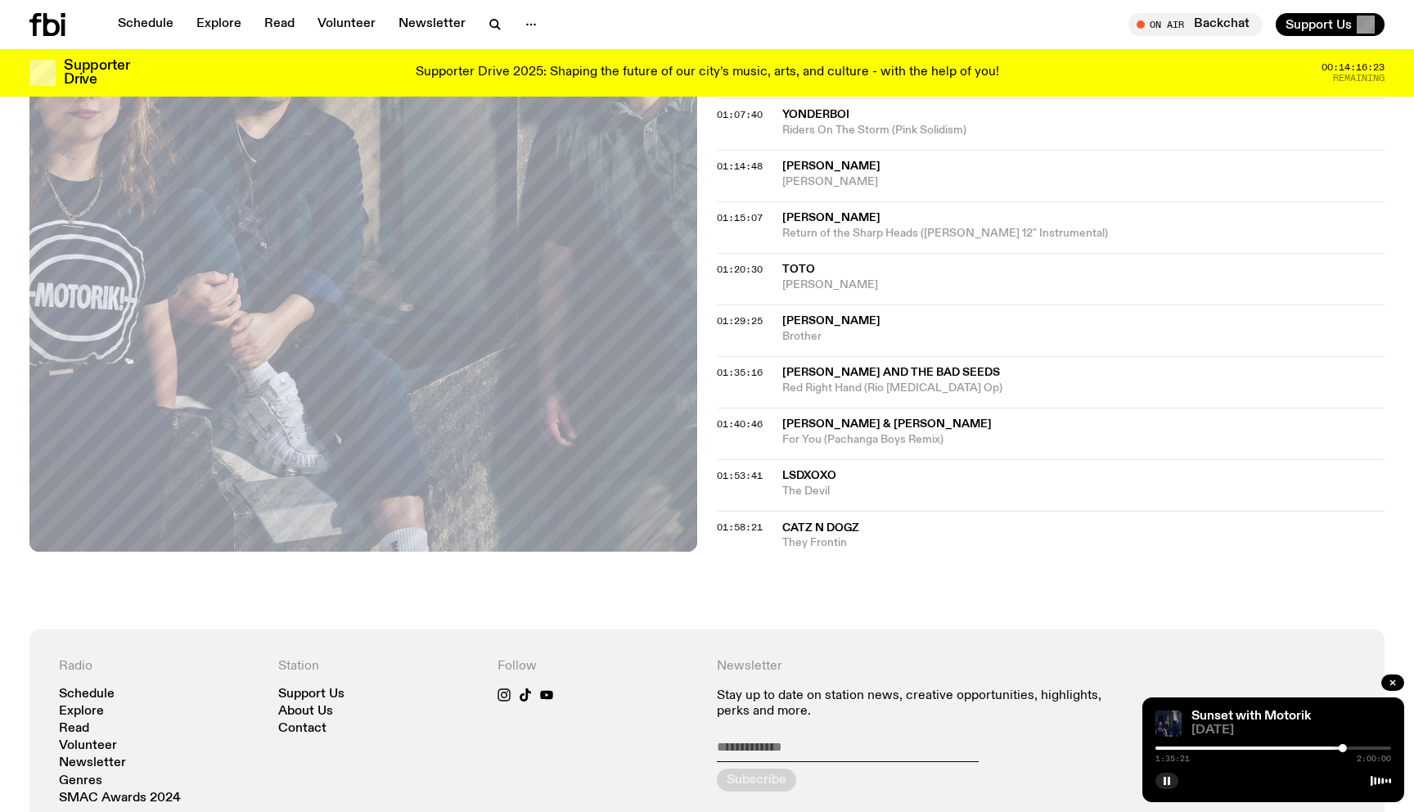
scroll to position [1149, 0]
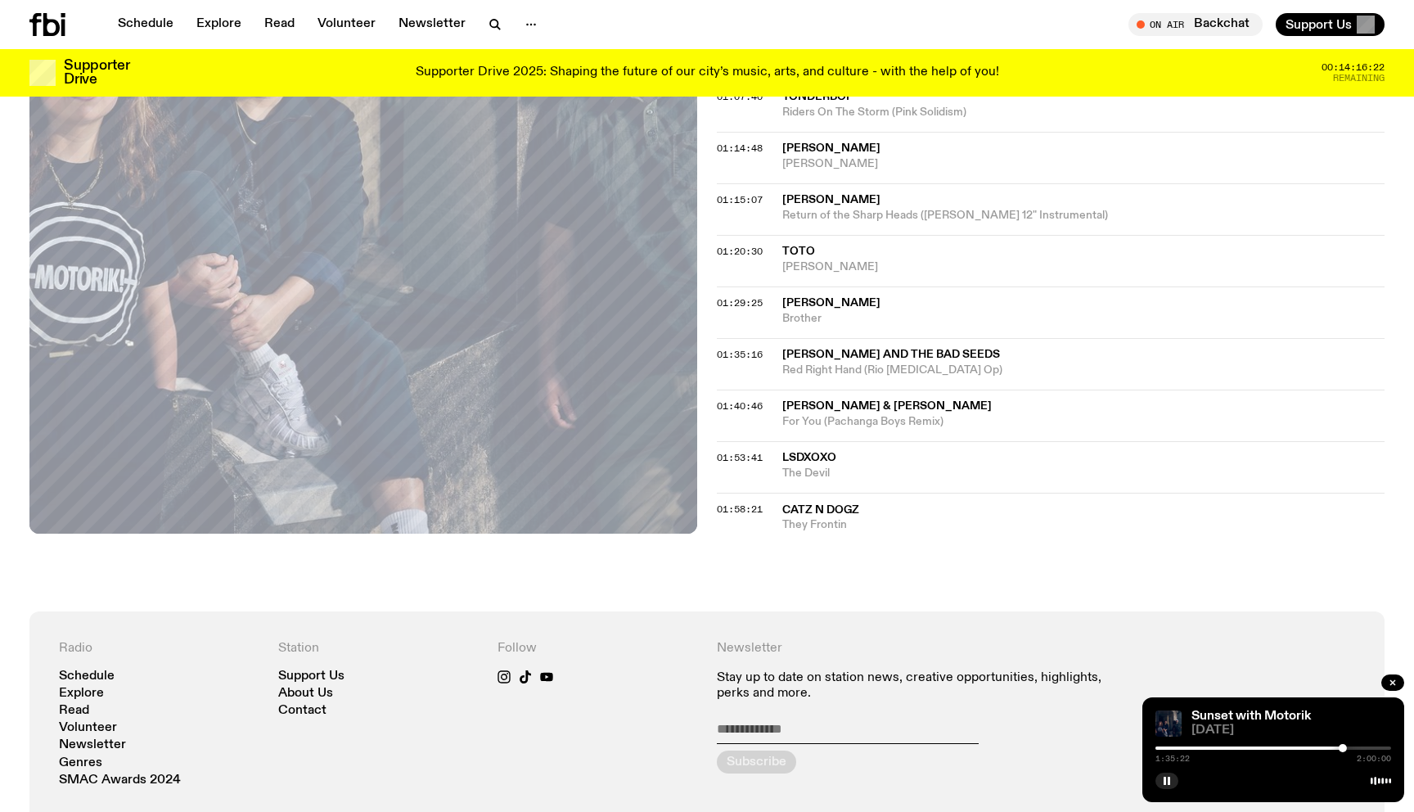
click at [1343, 746] on div at bounding box center [1342, 748] width 8 height 8
click at [1344, 746] on div at bounding box center [1344, 748] width 8 height 8
click at [1345, 745] on div at bounding box center [1345, 748] width 8 height 8
click at [1348, 745] on div at bounding box center [1348, 748] width 8 height 8
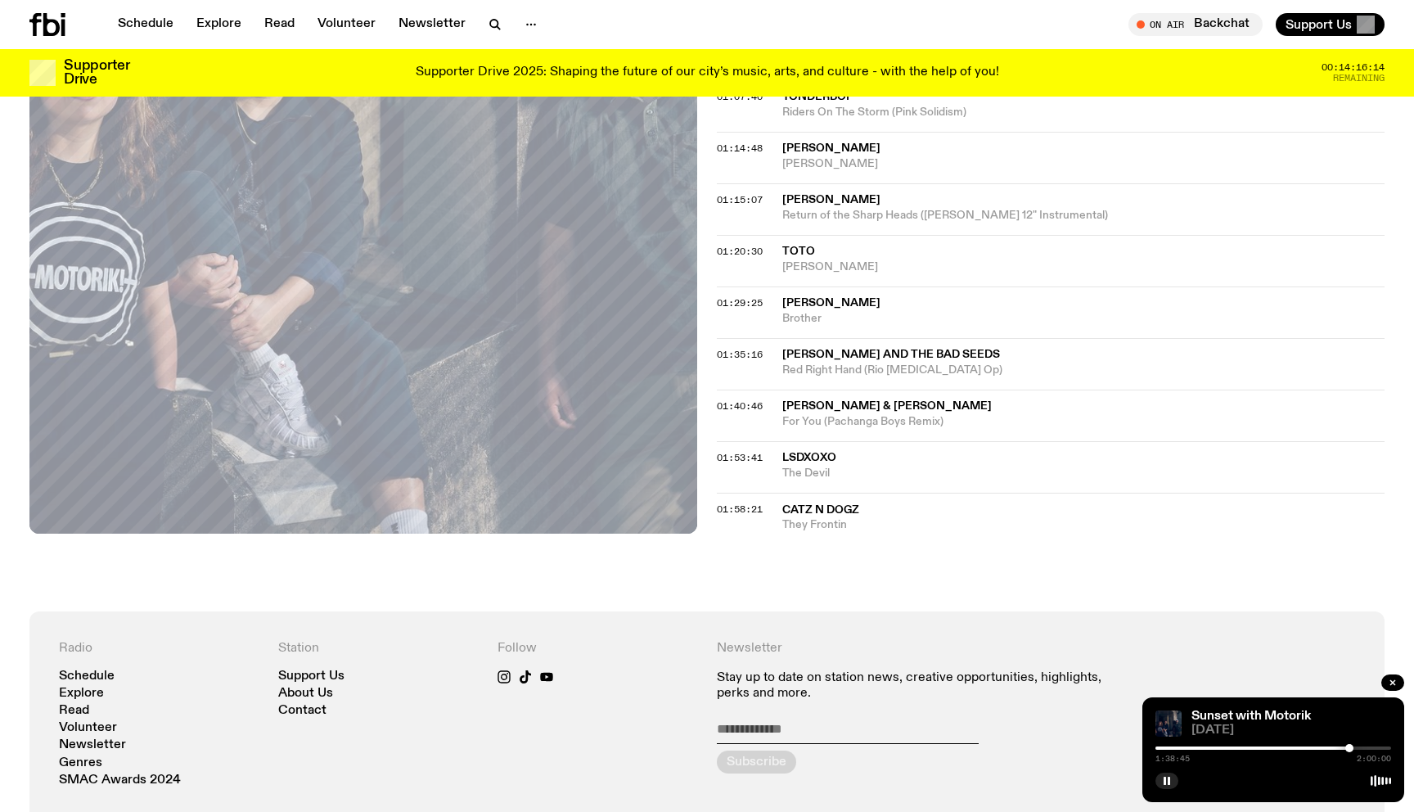
click at [1349, 746] on div at bounding box center [1349, 748] width 8 height 8
click at [1352, 746] on div at bounding box center [1349, 748] width 8 height 8
click at [1352, 745] on div at bounding box center [1352, 748] width 8 height 8
click at [1351, 745] on div at bounding box center [1351, 748] width 8 height 8
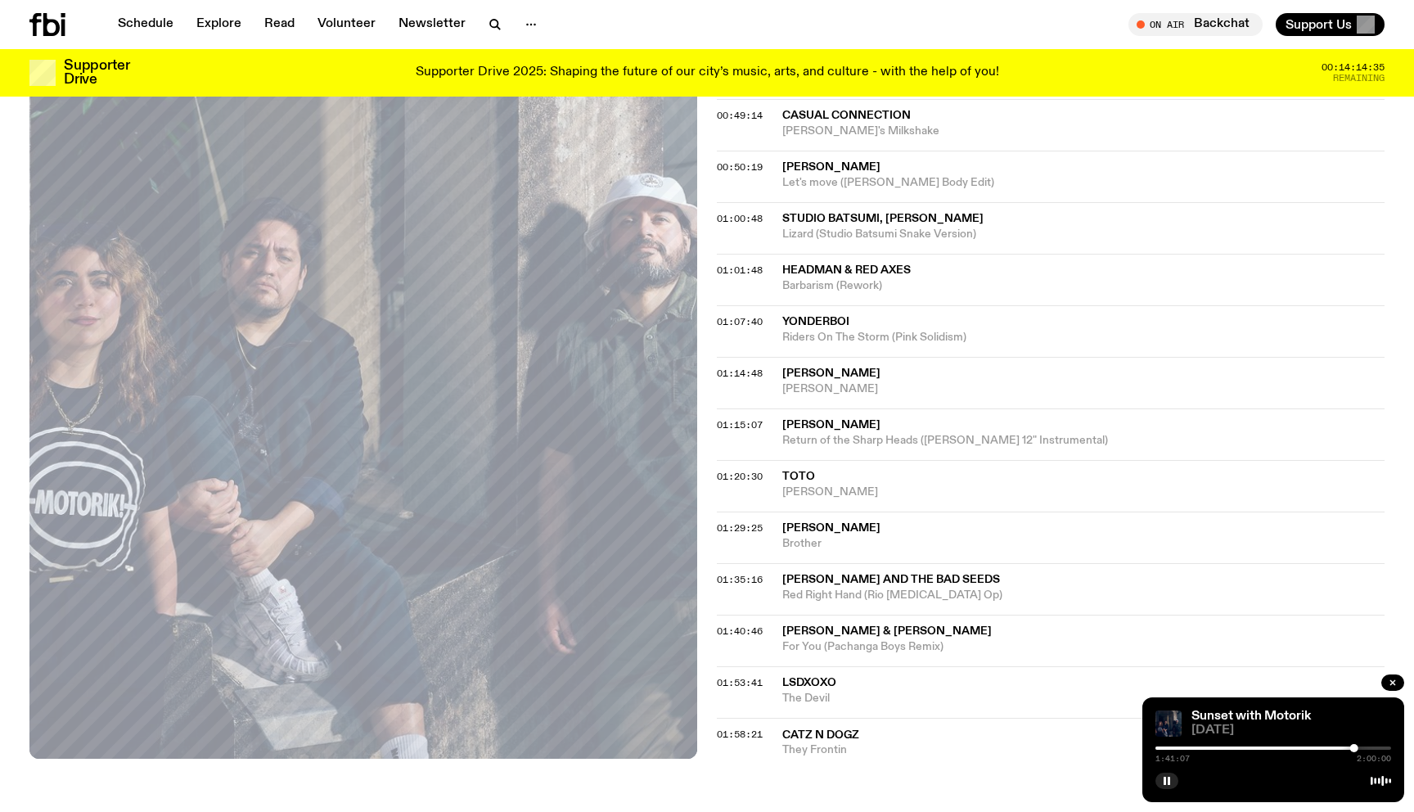
scroll to position [955, 0]
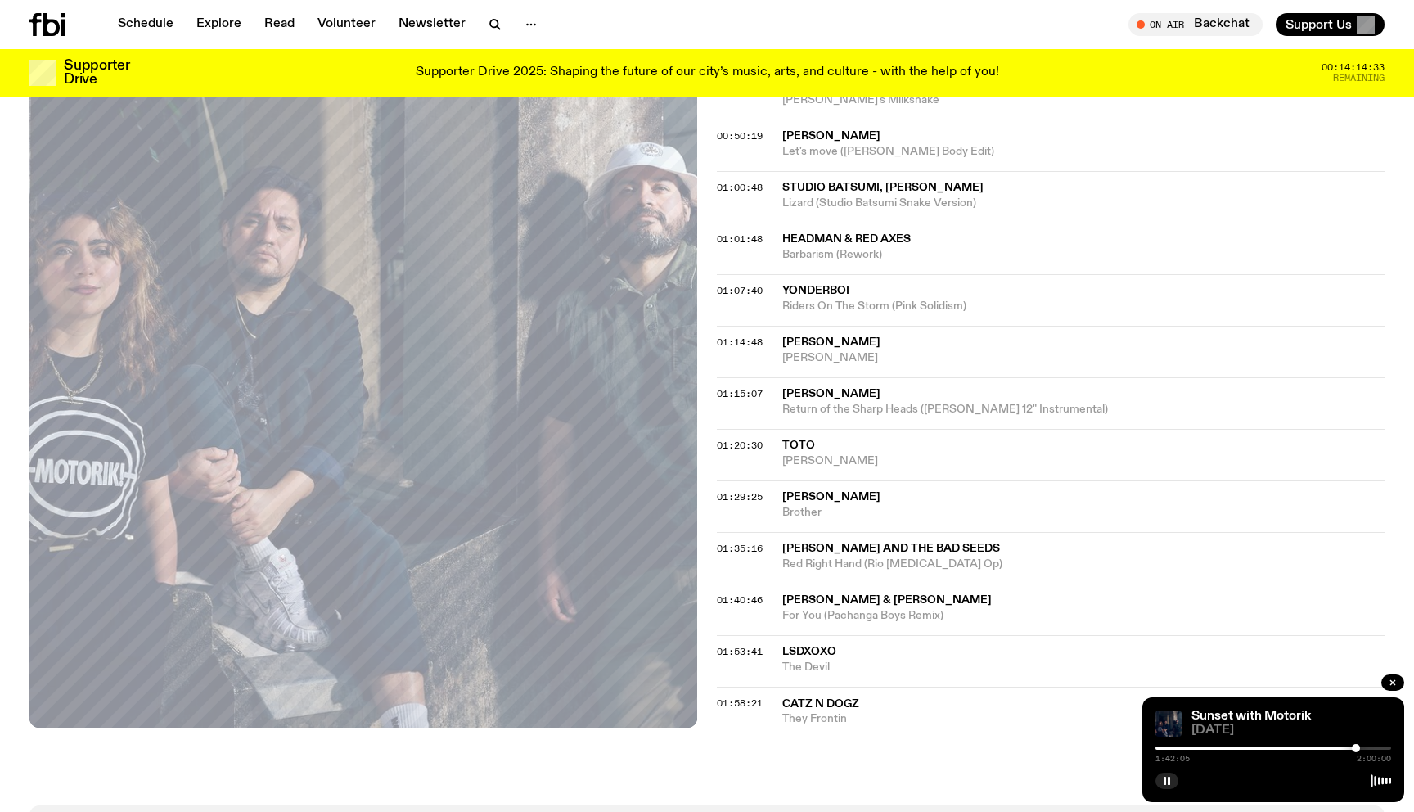
click at [1356, 746] on div at bounding box center [1356, 748] width 8 height 8
click at [1358, 746] on div at bounding box center [1356, 748] width 8 height 8
click at [1360, 747] on div at bounding box center [1358, 748] width 8 height 8
click at [1359, 748] on div at bounding box center [1359, 748] width 8 height 8
click at [1360, 748] on div at bounding box center [1360, 748] width 8 height 8
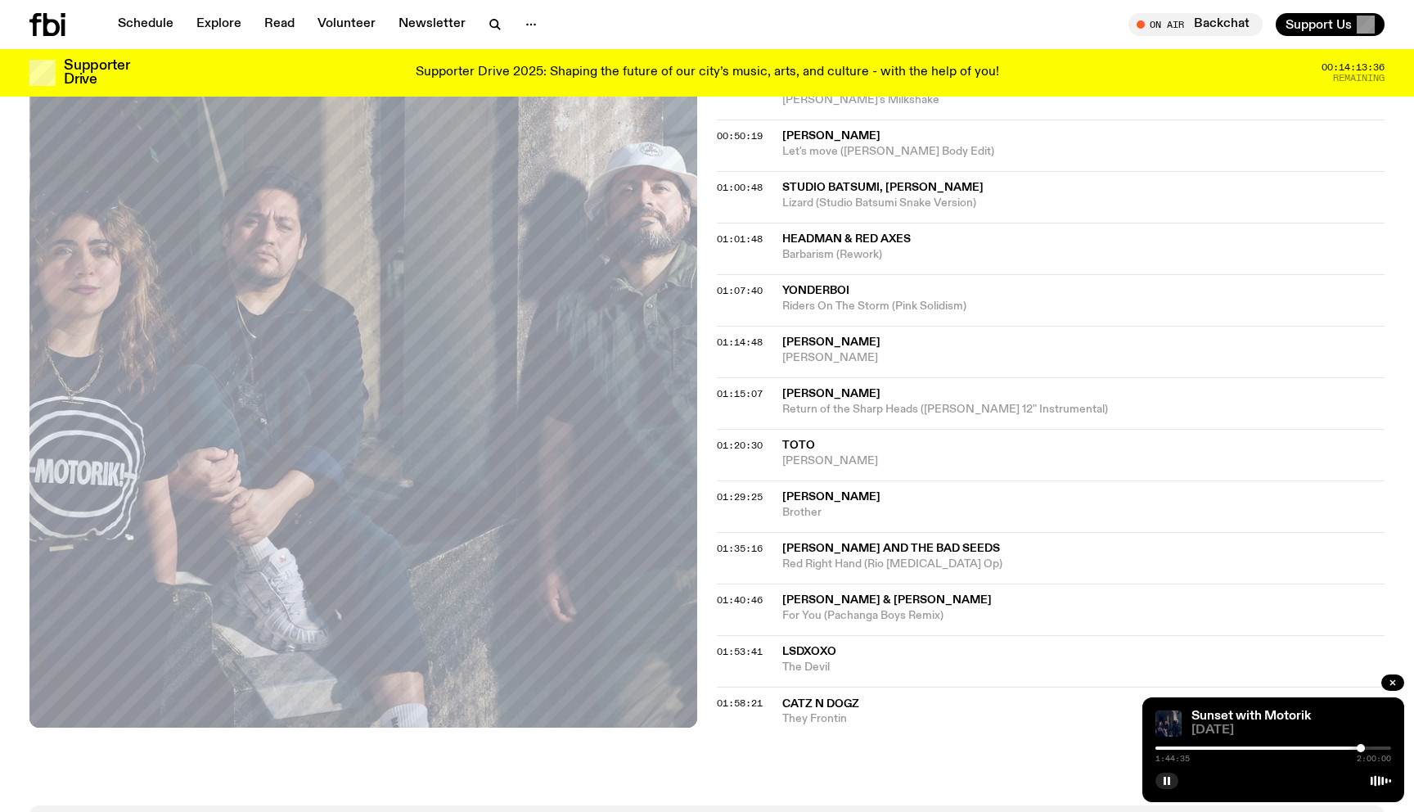
click at [1361, 748] on div at bounding box center [1360, 748] width 8 height 8
click at [1362, 748] on div at bounding box center [1361, 748] width 8 height 8
click at [1363, 748] on div at bounding box center [1363, 748] width 8 height 8
click at [1365, 748] on div at bounding box center [1363, 748] width 8 height 8
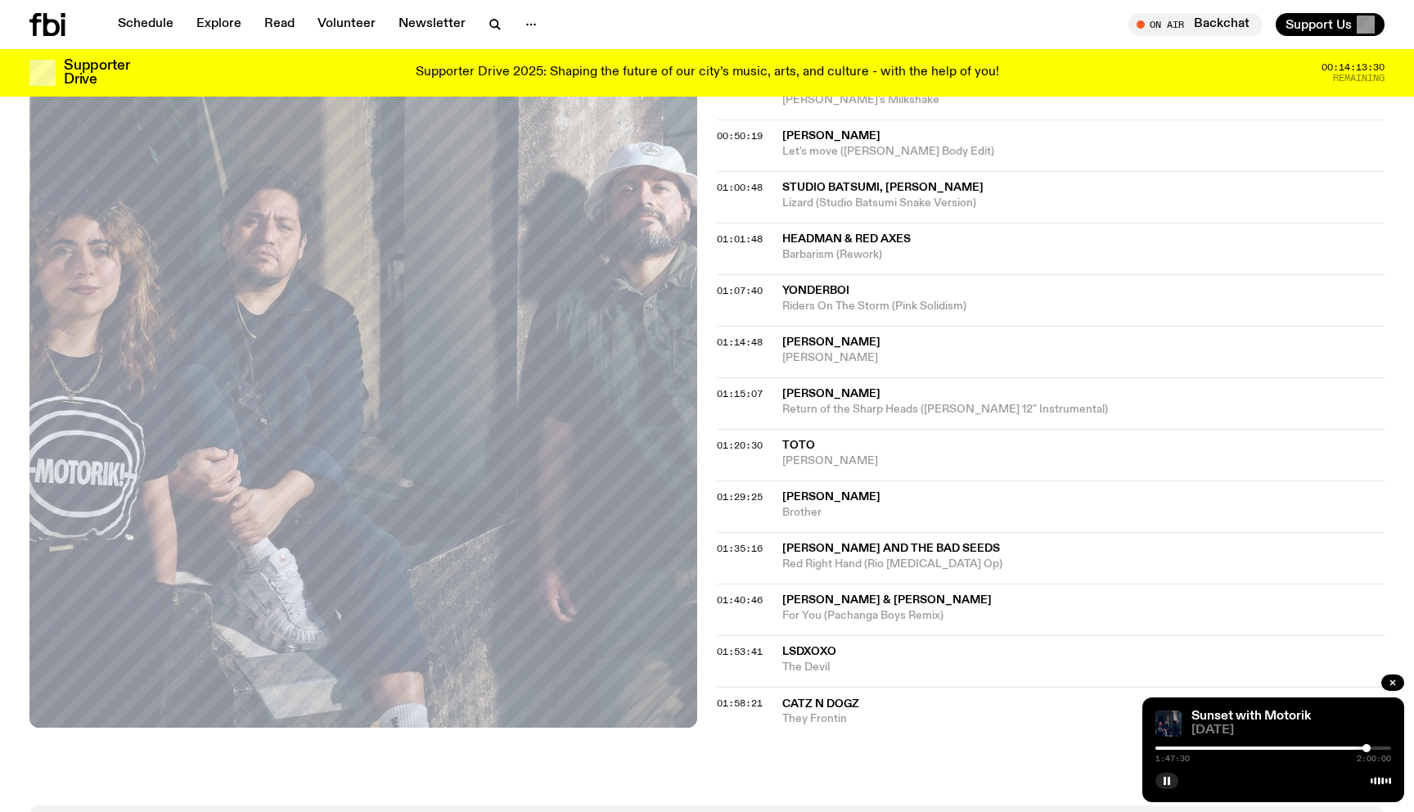
click at [1366, 748] on div at bounding box center [1366, 748] width 8 height 8
click at [1368, 748] on div at bounding box center [1368, 748] width 8 height 8
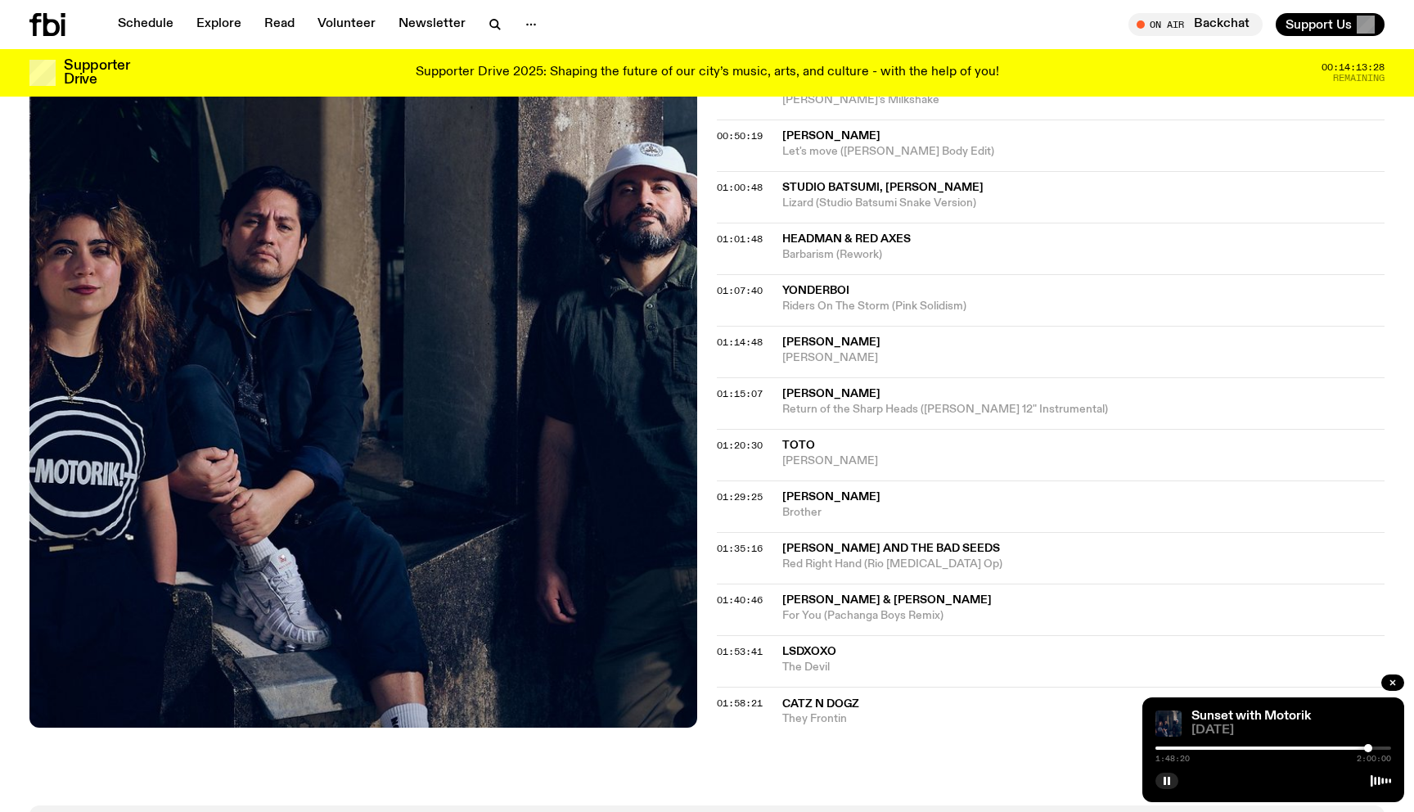
click at [1369, 748] on div at bounding box center [1368, 748] width 8 height 8
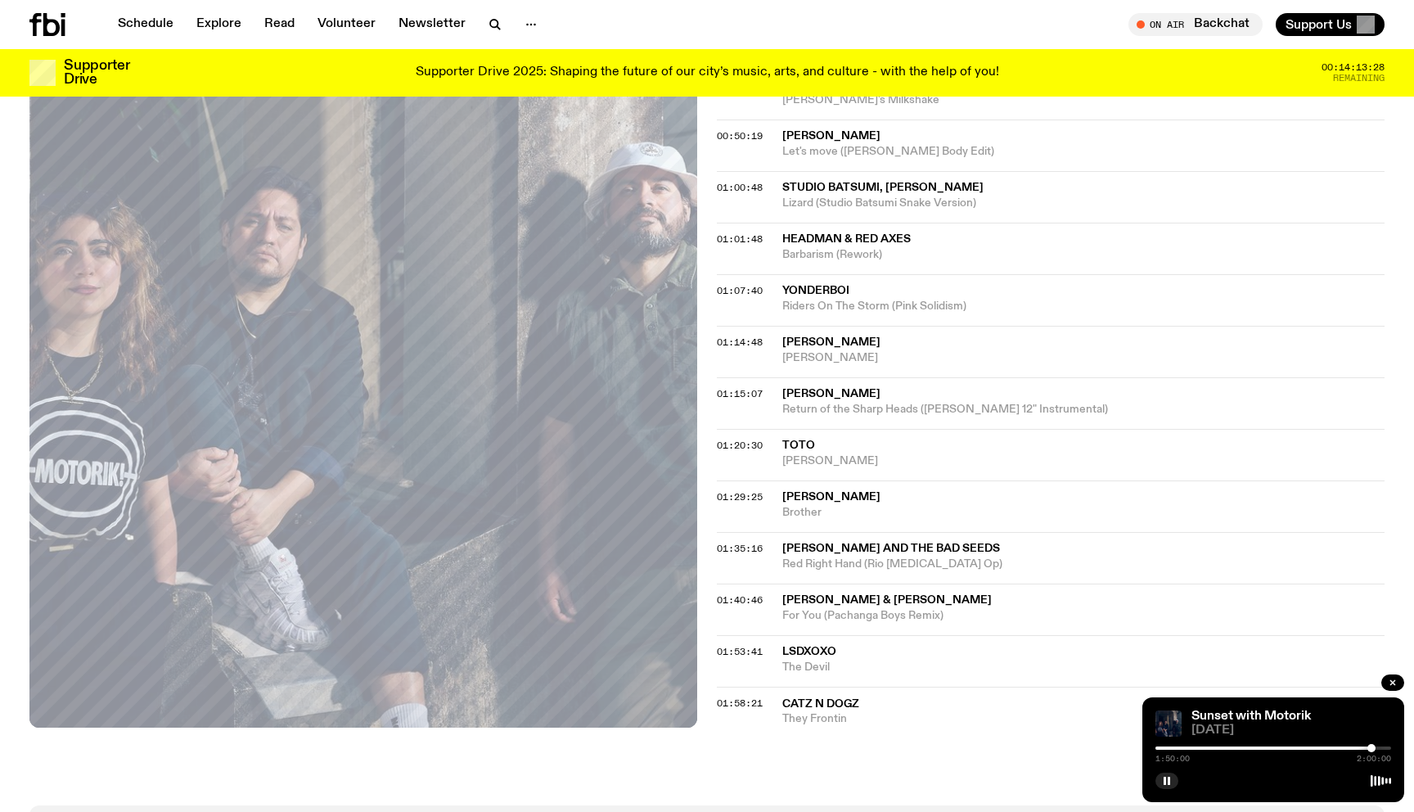
click at [1371, 748] on div at bounding box center [1371, 748] width 8 height 8
click at [1372, 748] on div at bounding box center [1372, 748] width 8 height 8
click at [1374, 748] on div at bounding box center [1372, 748] width 8 height 8
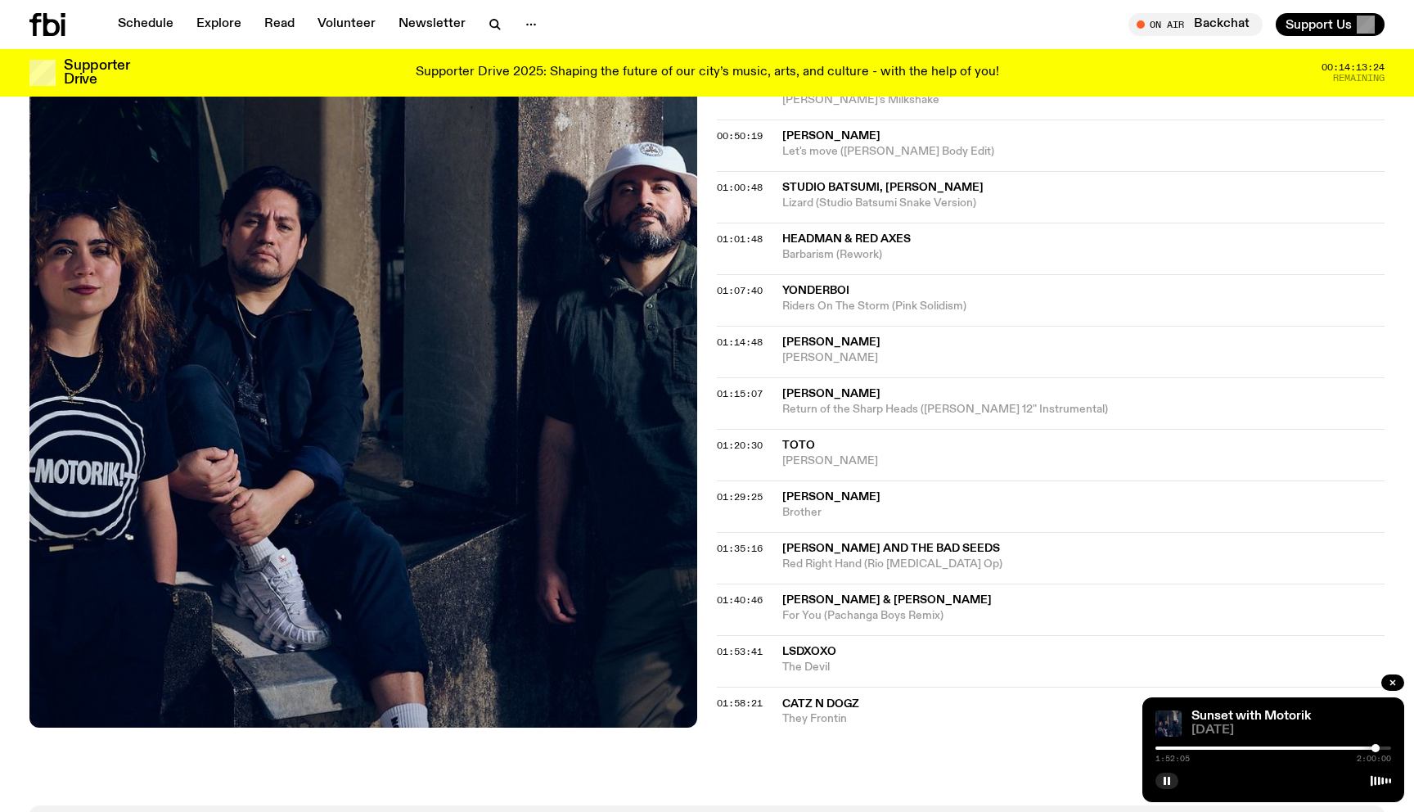
click at [1375, 748] on div at bounding box center [1375, 748] width 8 height 8
click at [1379, 748] on div at bounding box center [1273, 747] width 236 height 3
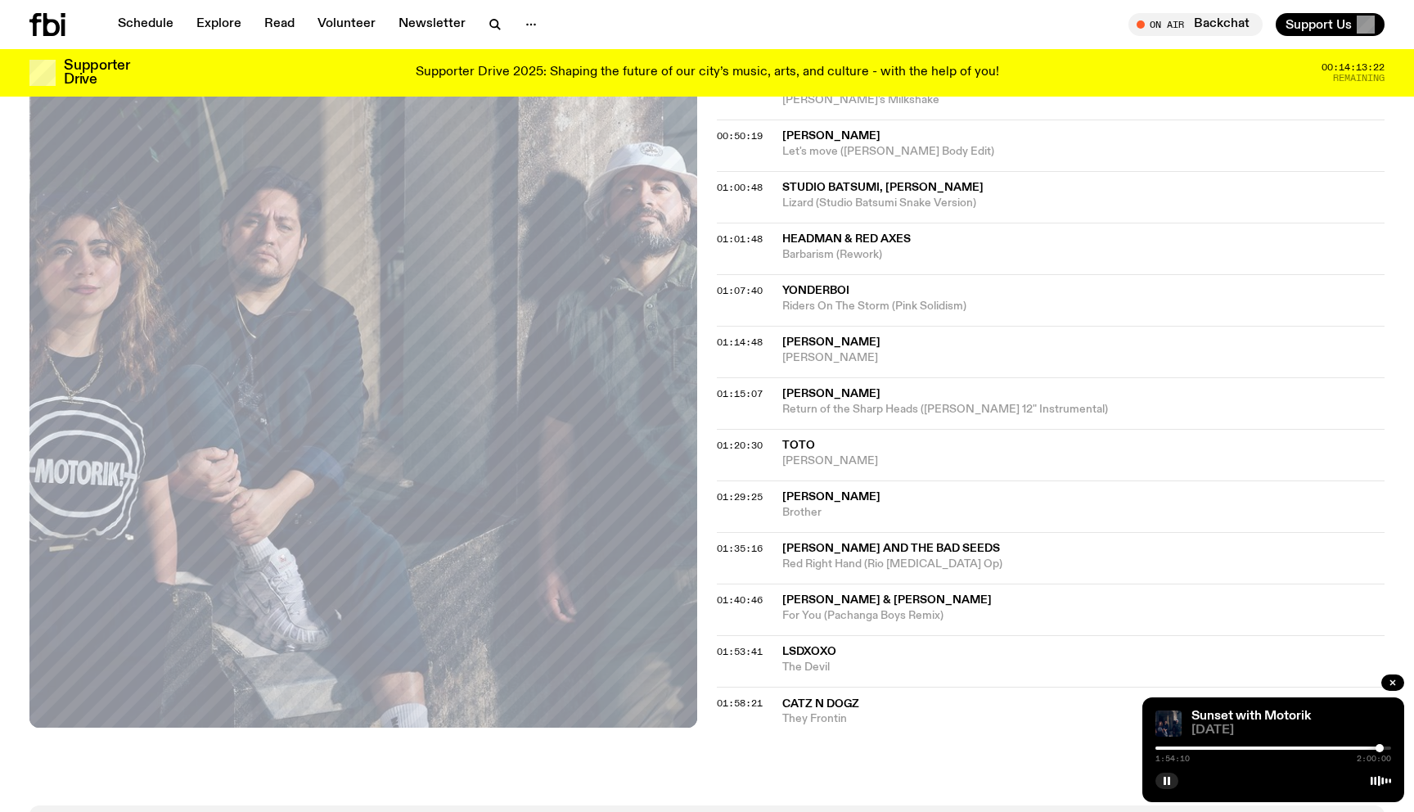
click at [1379, 748] on div at bounding box center [1379, 748] width 8 height 8
click at [1380, 748] on div at bounding box center [1380, 748] width 8 height 8
click at [1382, 748] on div at bounding box center [1382, 748] width 8 height 8
click at [1383, 748] on div at bounding box center [1383, 748] width 8 height 8
click at [1384, 748] on div at bounding box center [1384, 748] width 8 height 8
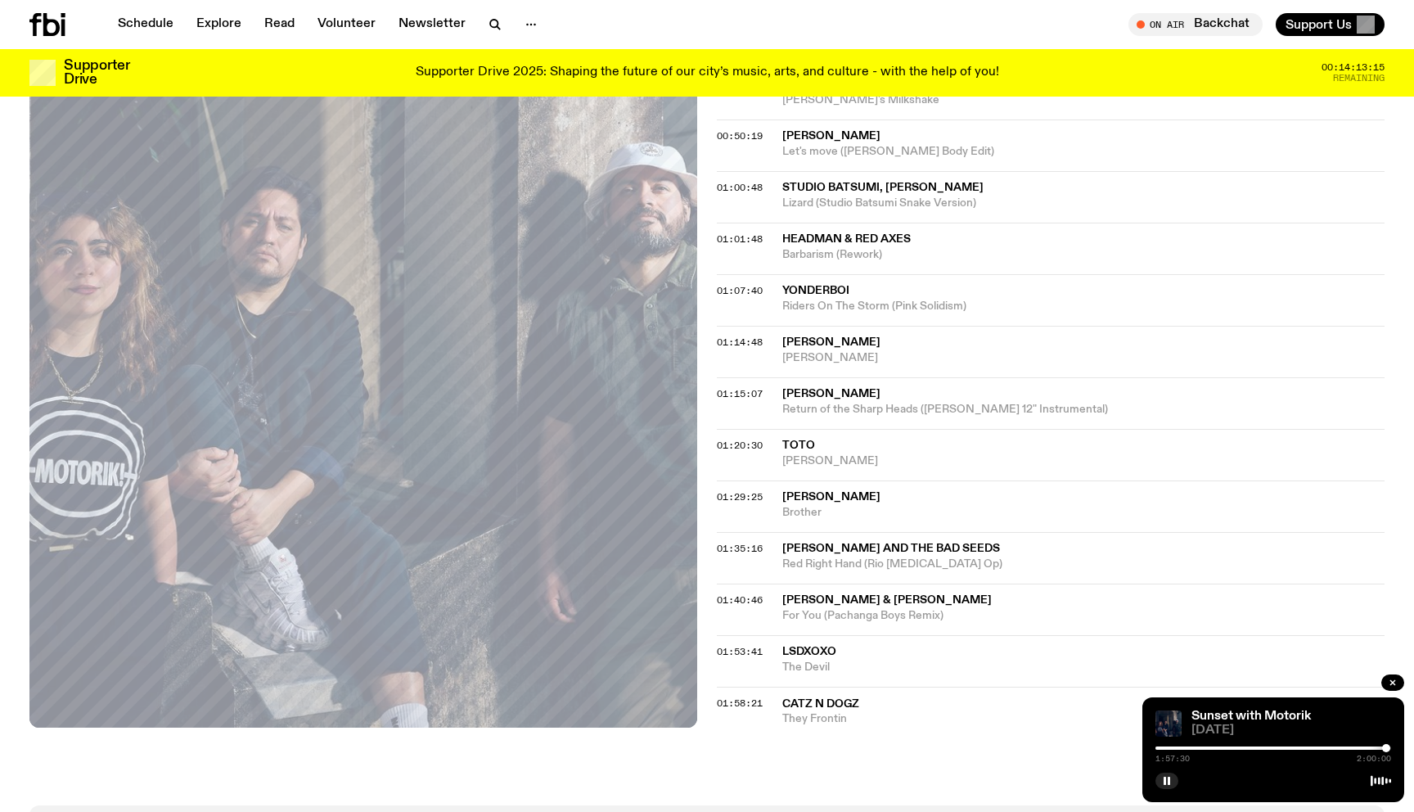
click at [1386, 748] on div at bounding box center [1386, 748] width 8 height 8
click at [1163, 781] on icon "button" at bounding box center [1167, 781] width 10 height 10
